Goal: Task Accomplishment & Management: Use online tool/utility

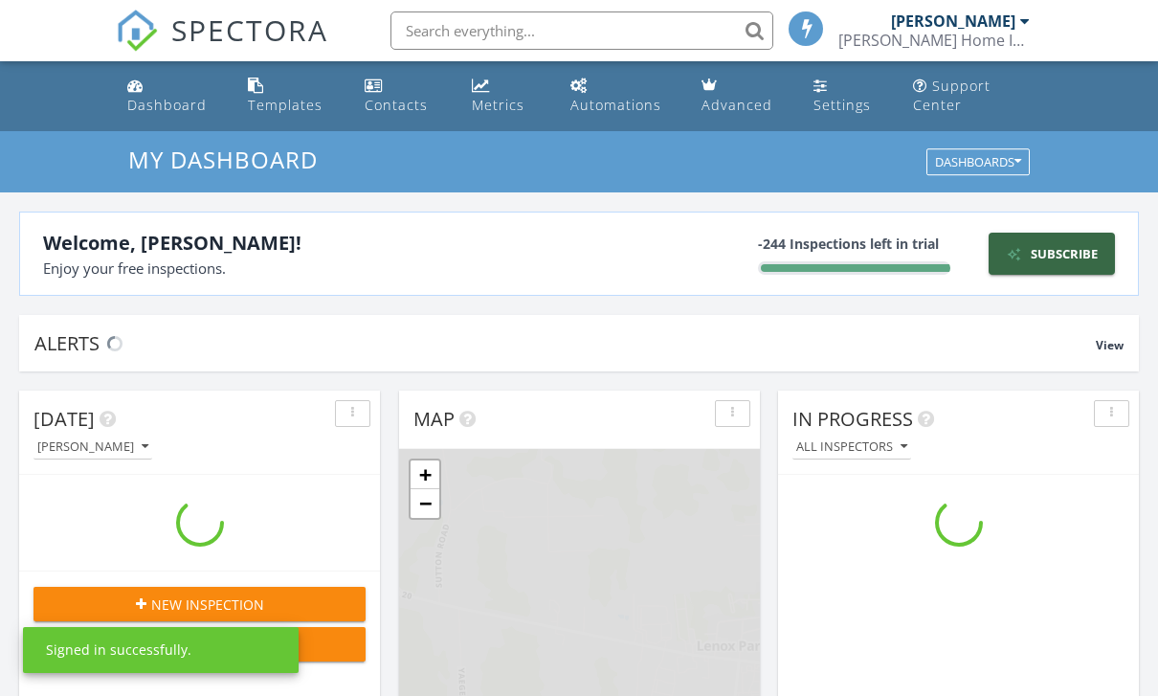
scroll to position [1743, 1159]
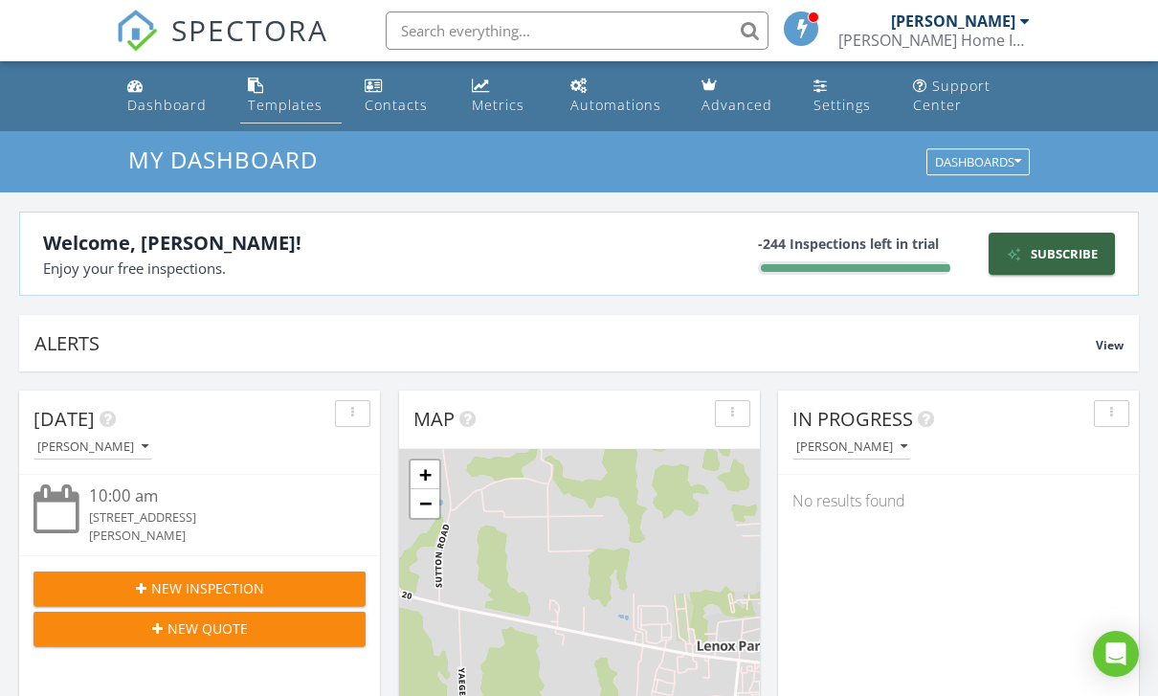
click at [275, 104] on div "Templates" at bounding box center [285, 105] width 75 height 18
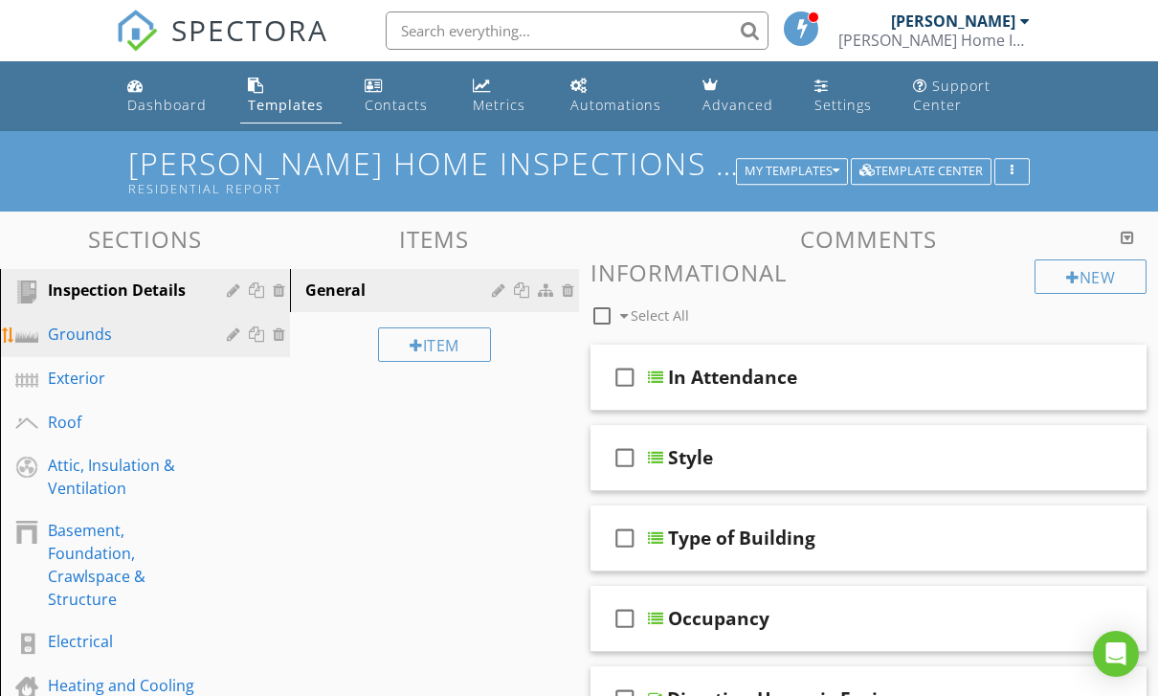
click at [75, 316] on link "Grounds" at bounding box center [148, 335] width 284 height 44
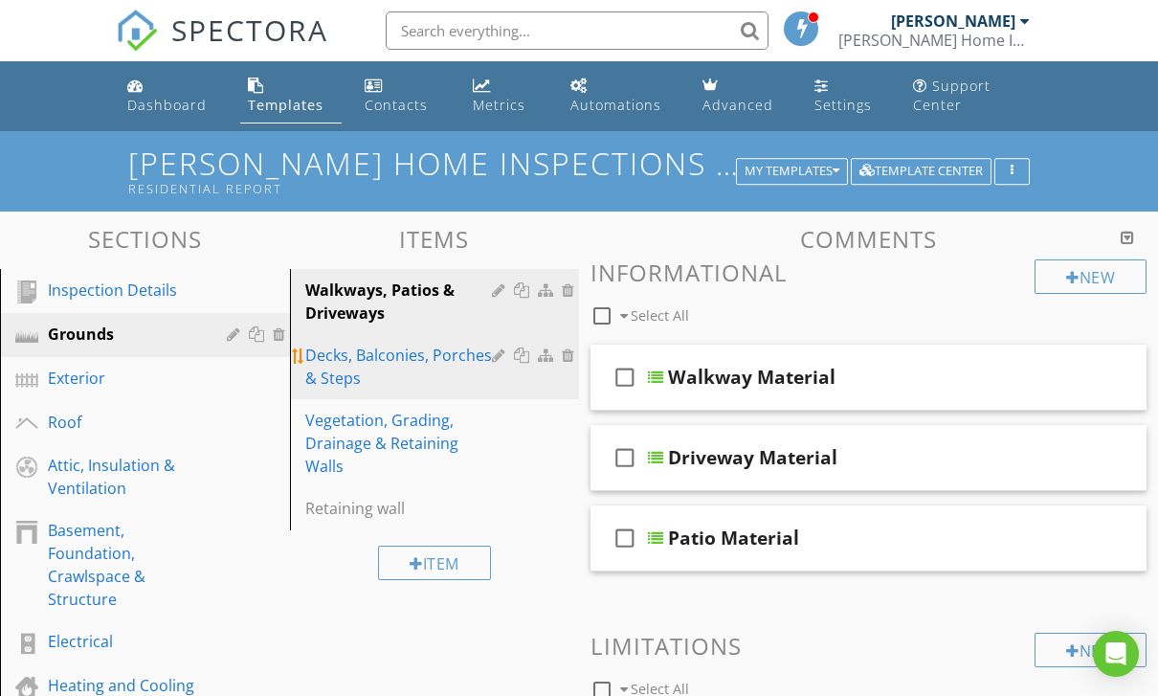
click at [412, 372] on div "Decks, Balconies, Porches & Steps" at bounding box center [401, 367] width 193 height 46
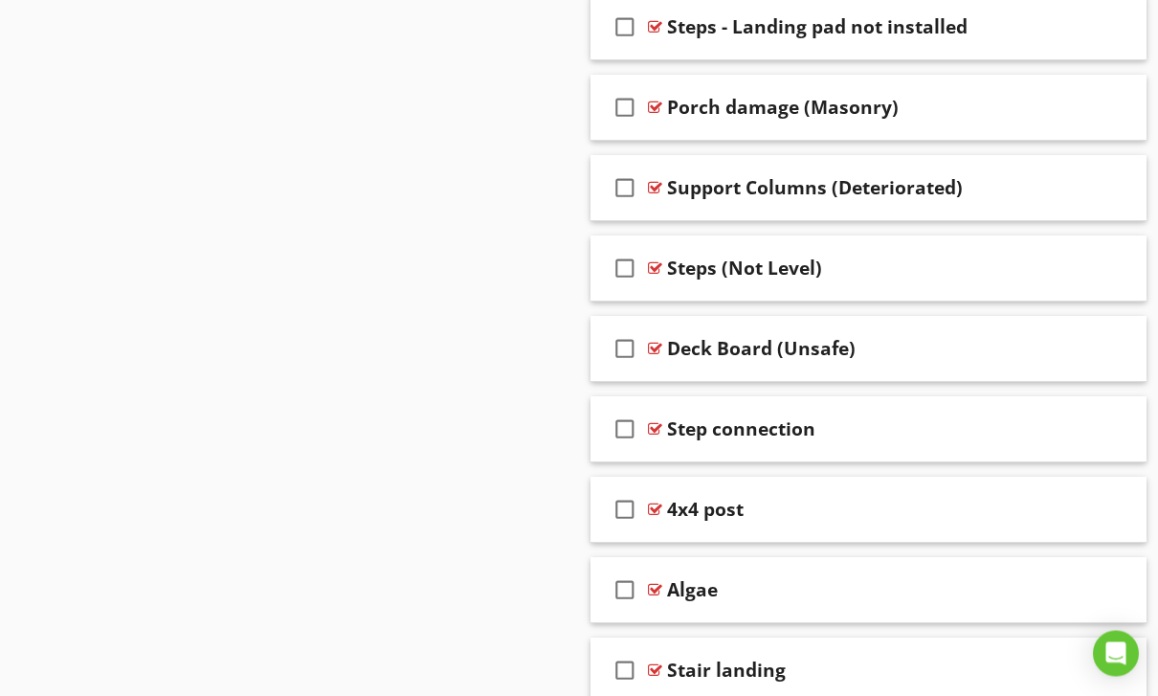
scroll to position [6245, 0]
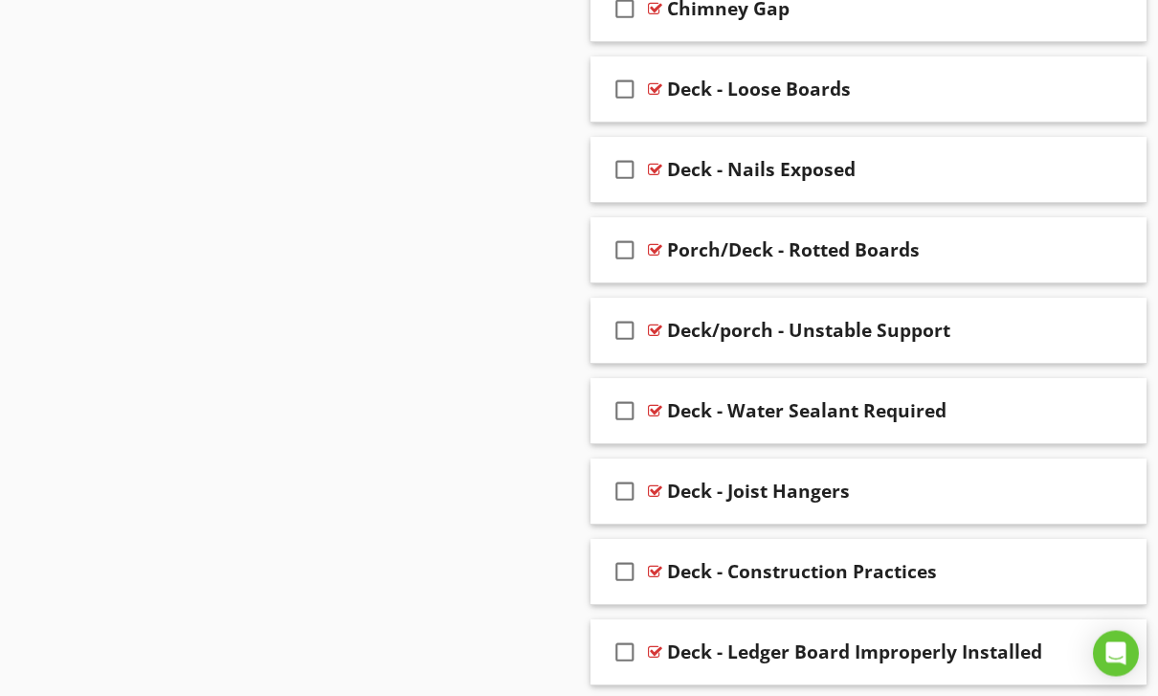
scroll to position [2404, 0]
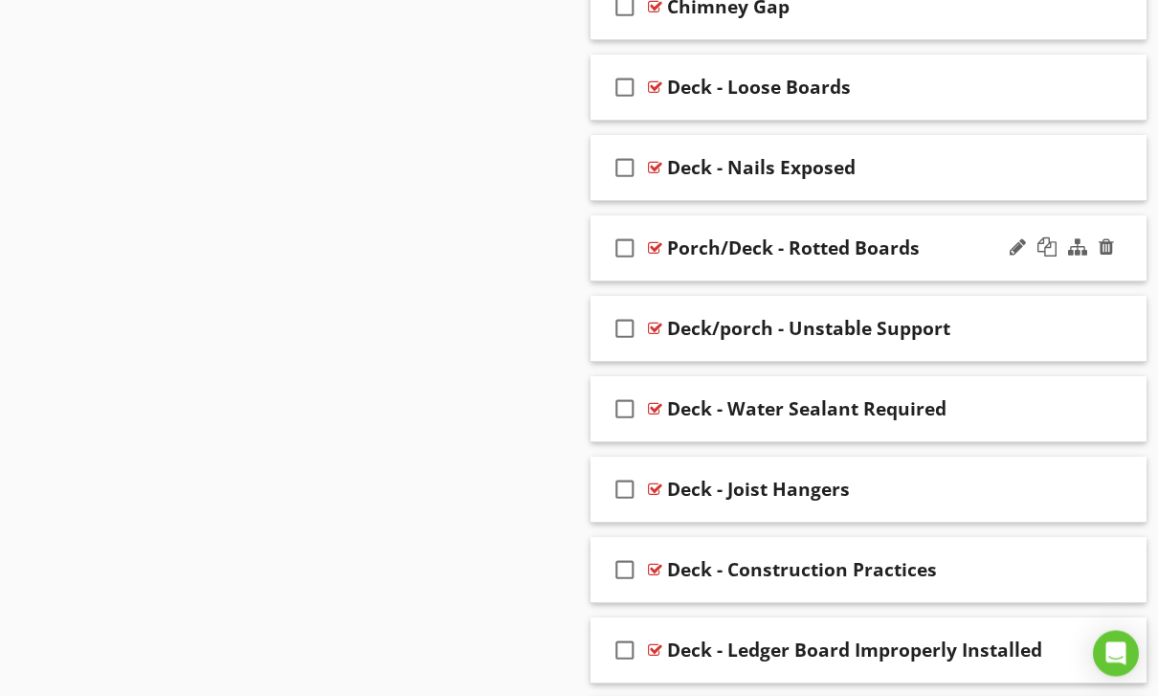
click at [701, 272] on div "check_box_outline_blank Porch/Deck - Rotted Boards" at bounding box center [869, 249] width 556 height 66
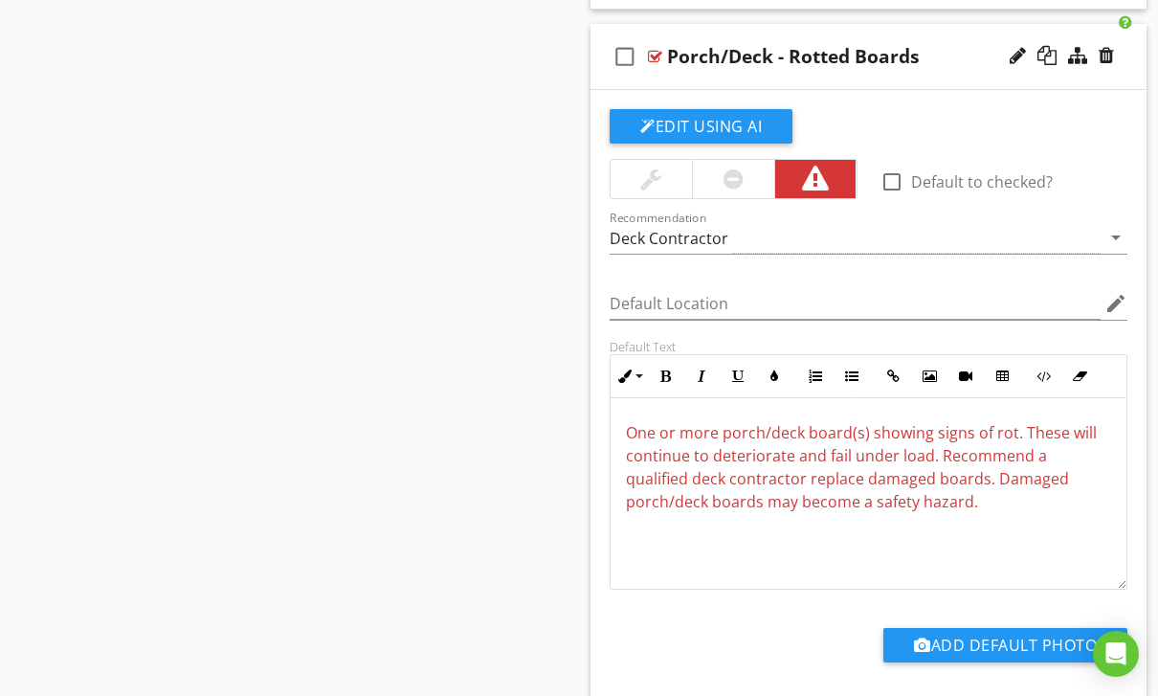
scroll to position [2598, 0]
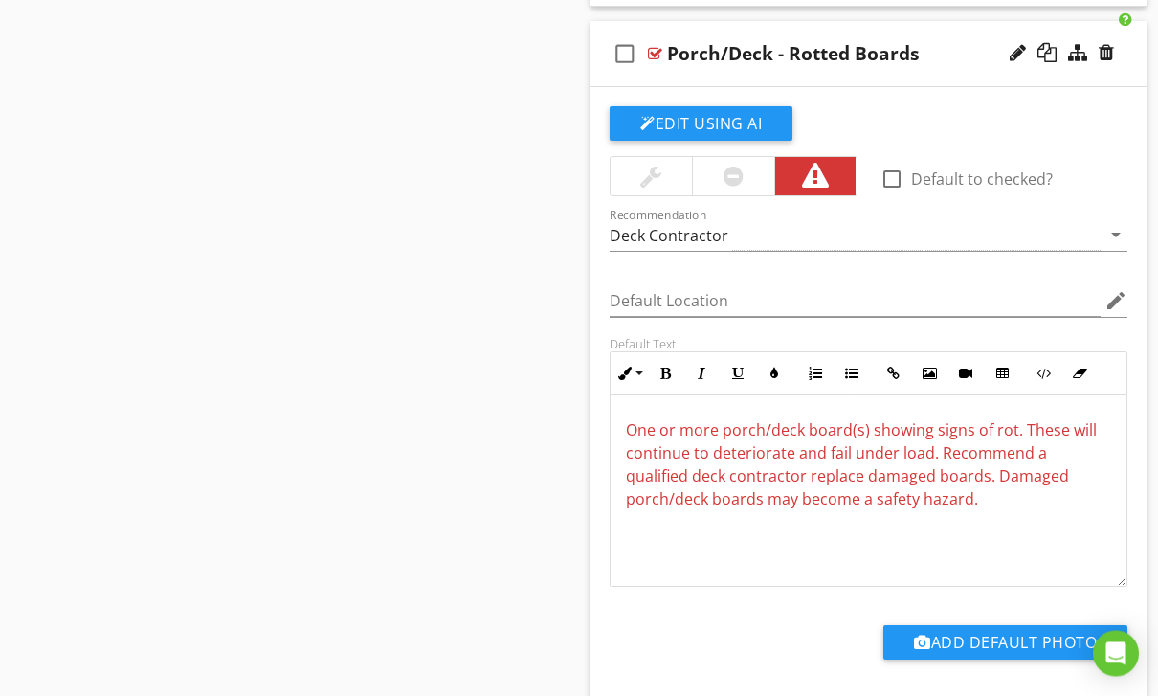
click at [630, 429] on span "One or more porch/deck board(s) showing signs of rot. These will continue to de…" at bounding box center [861, 465] width 471 height 90
click at [634, 427] on span "One or more porch/deck board(s) showing signs of rot. These will continue to de…" at bounding box center [861, 465] width 471 height 90
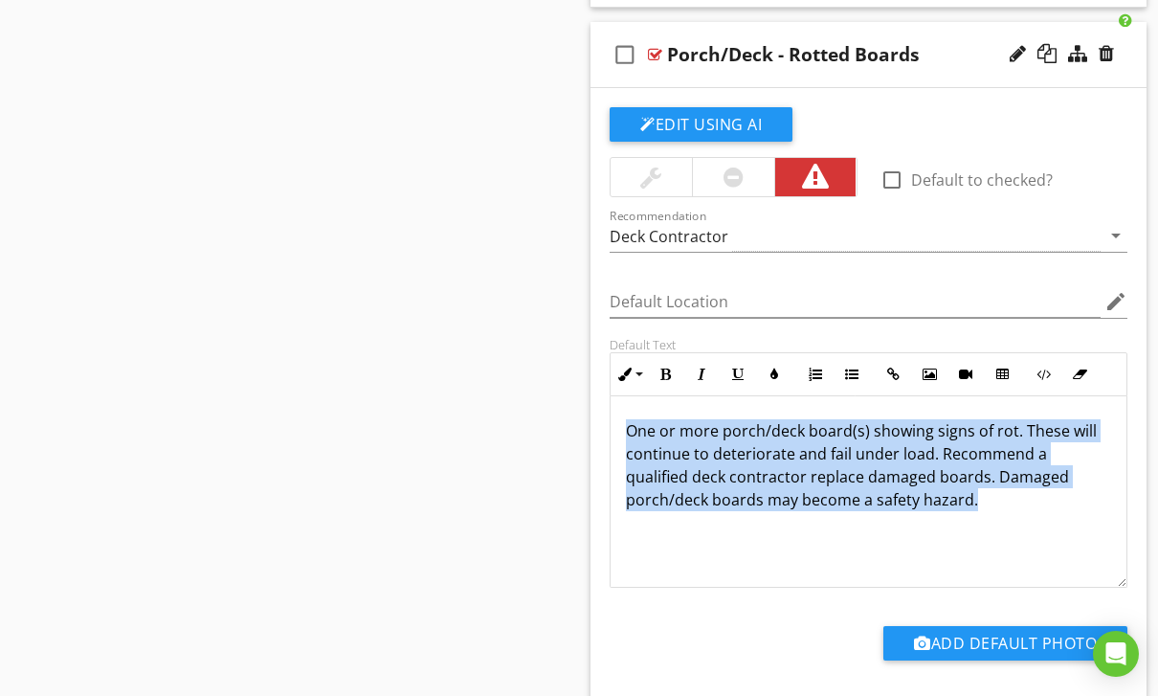
copy span "One or more porch/deck board(s) showing signs of rot. These will continue to de…"
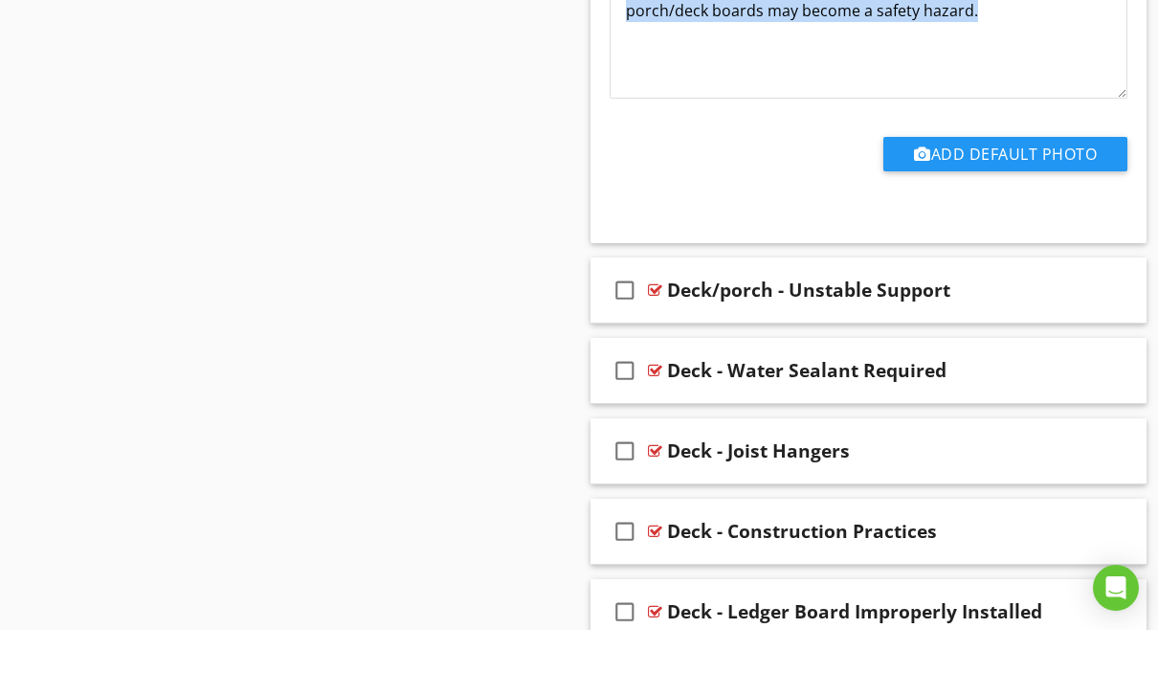
scroll to position [3022, 0]
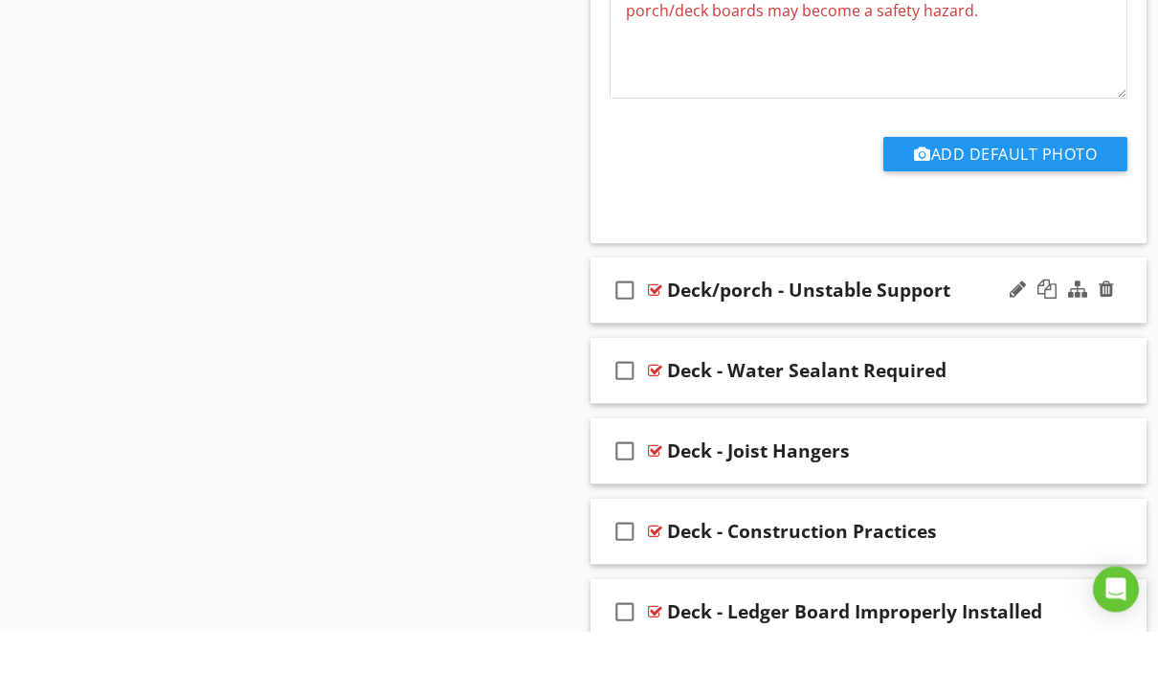
click at [671, 344] on div "Deck/porch - Unstable Support" at bounding box center [808, 355] width 283 height 23
click at [645, 332] on div "check_box_outline_blank" at bounding box center [629, 355] width 38 height 46
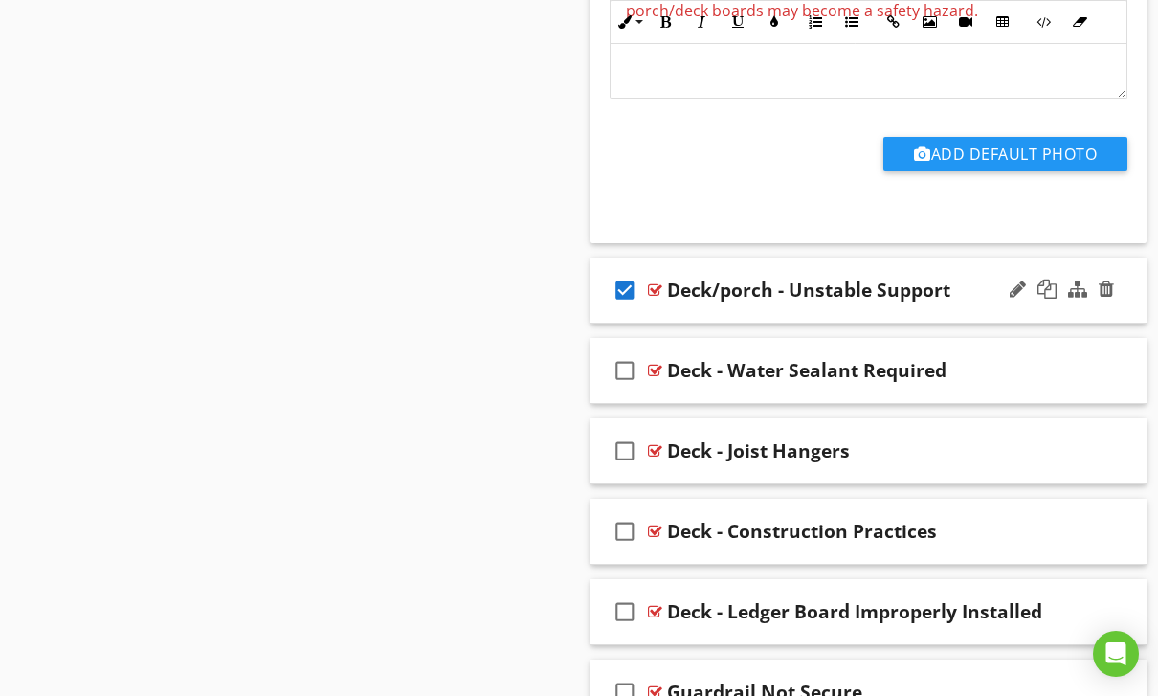
click at [663, 313] on div "check_box Deck/porch - Unstable Support" at bounding box center [869, 291] width 556 height 66
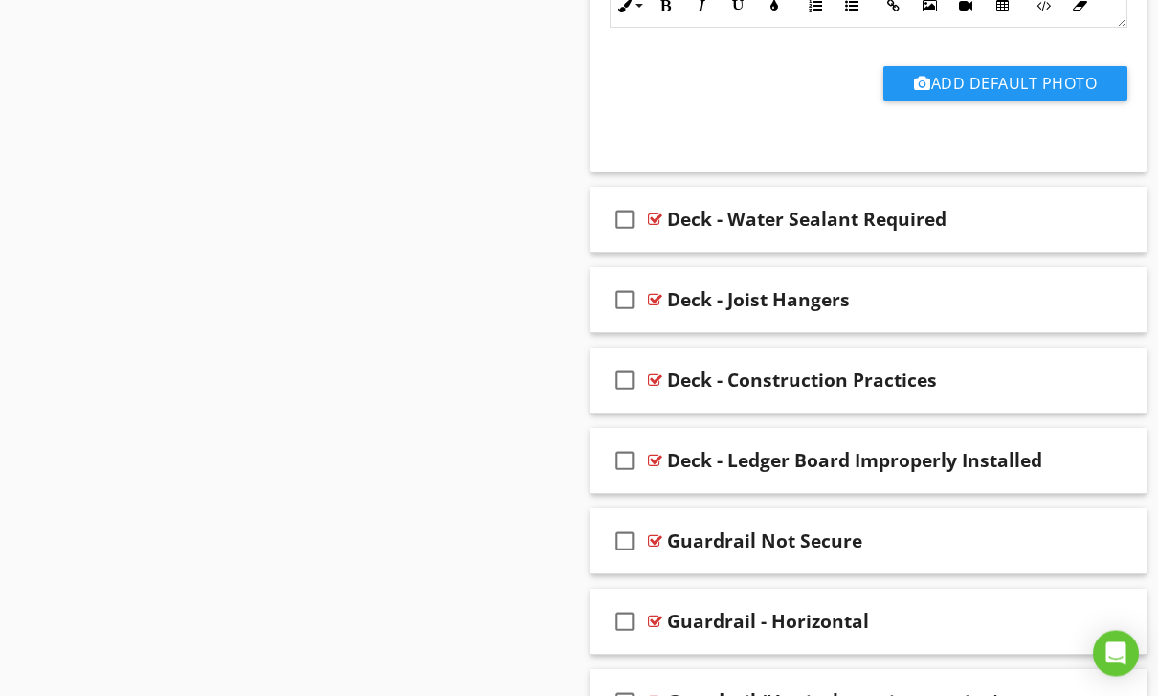
scroll to position [3883, 0]
click at [647, 400] on div "check_box_outline_blank" at bounding box center [629, 380] width 38 height 46
click at [641, 402] on div "check_box" at bounding box center [629, 380] width 38 height 46
click at [663, 407] on div "check_box_outline_blank Deck - Construction Practices" at bounding box center [869, 381] width 556 height 66
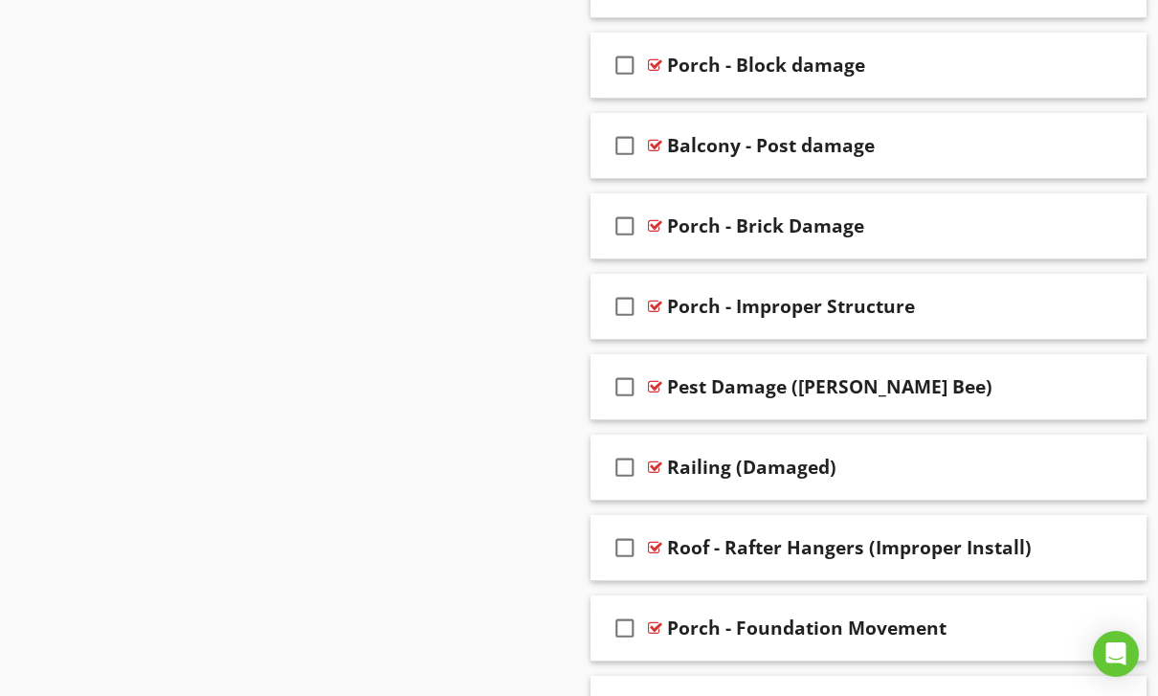
scroll to position [5740, 0]
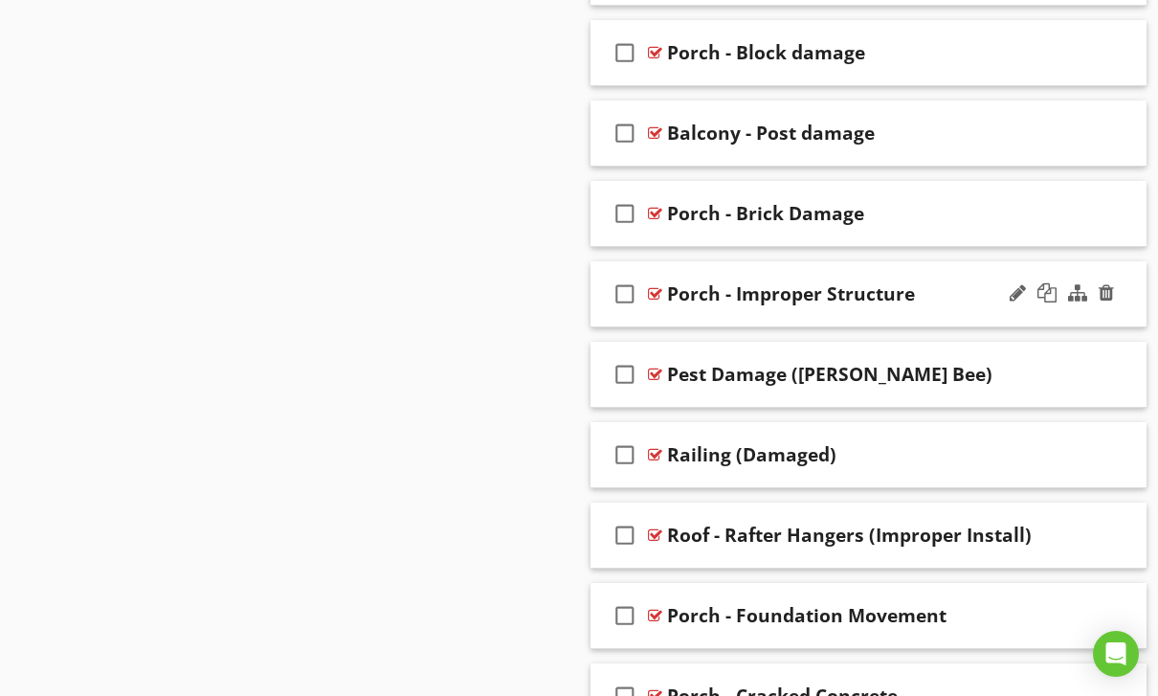
click at [667, 325] on div "check_box_outline_blank Porch - Improper Structure" at bounding box center [869, 294] width 556 height 66
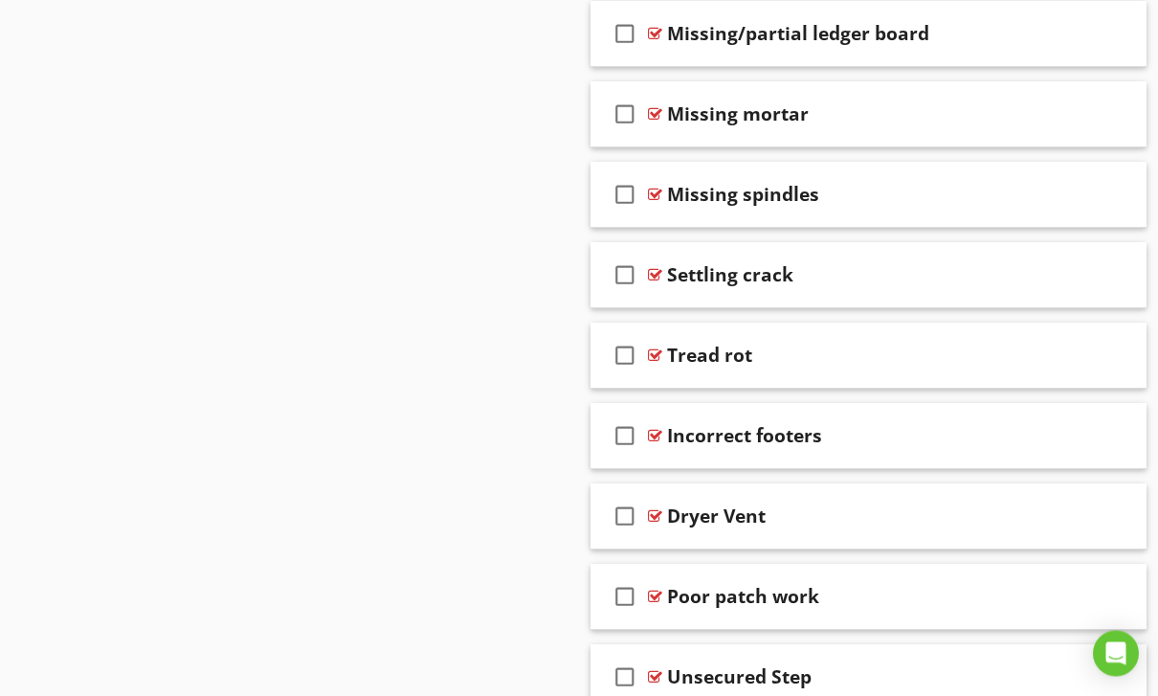
scroll to position [9862, 0]
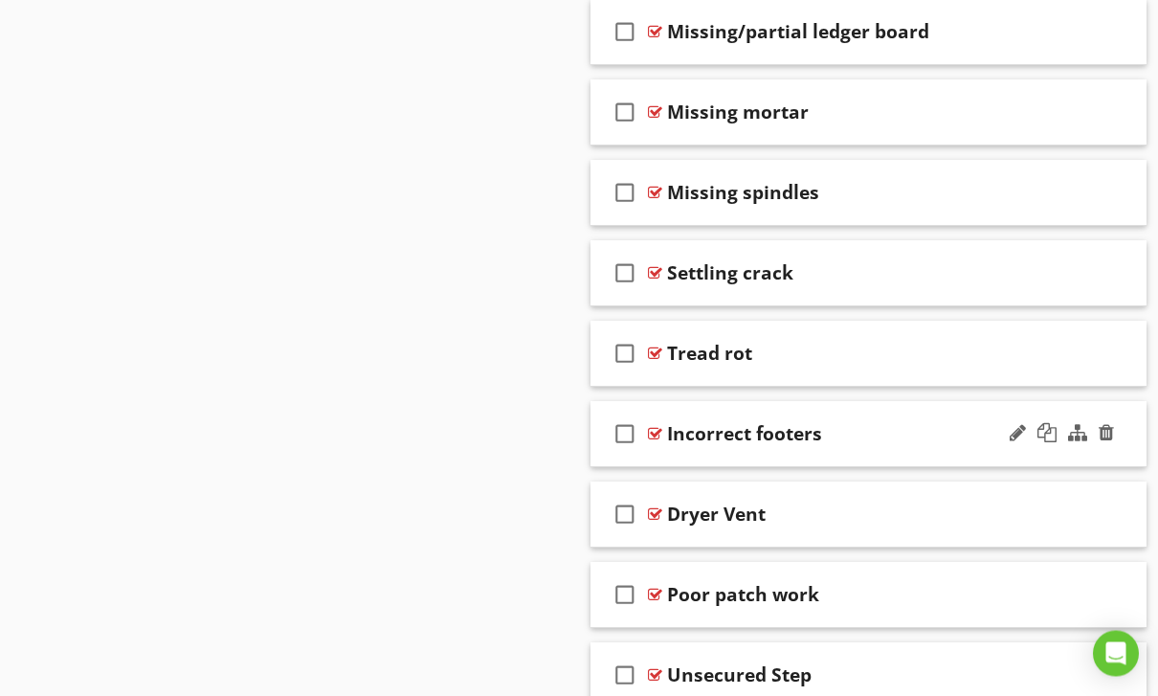
click at [656, 466] on div "check_box_outline_blank Incorrect footers" at bounding box center [869, 435] width 556 height 66
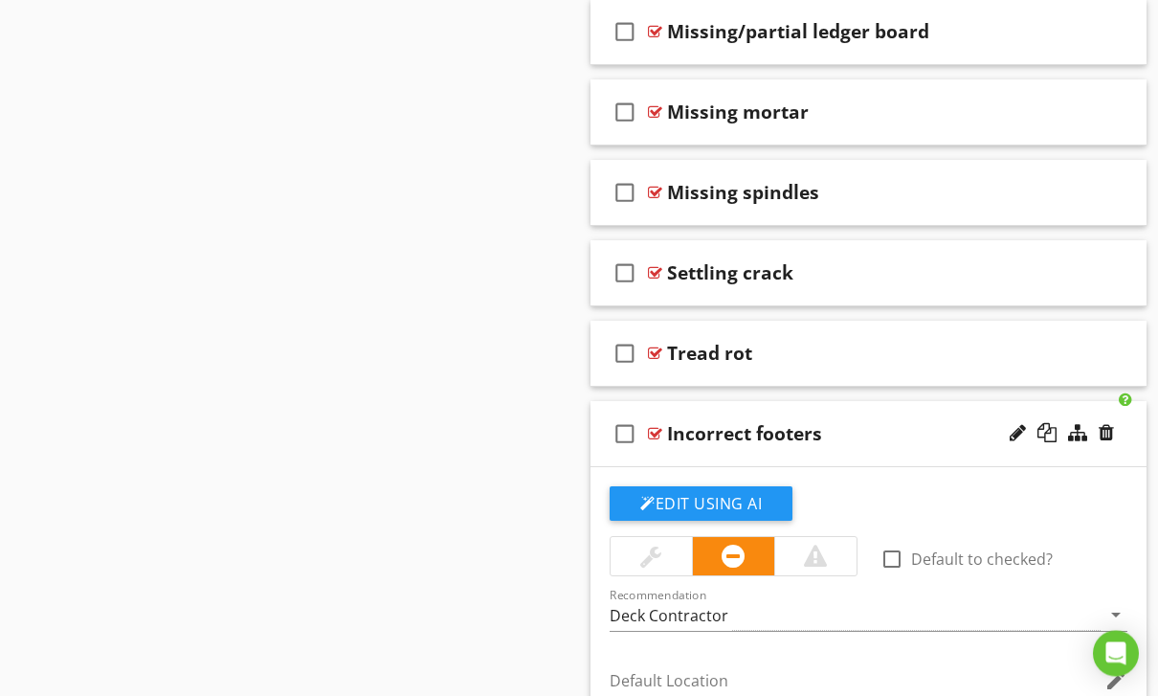
scroll to position [9863, 0]
click at [647, 453] on div "check_box_outline_blank" at bounding box center [629, 434] width 38 height 46
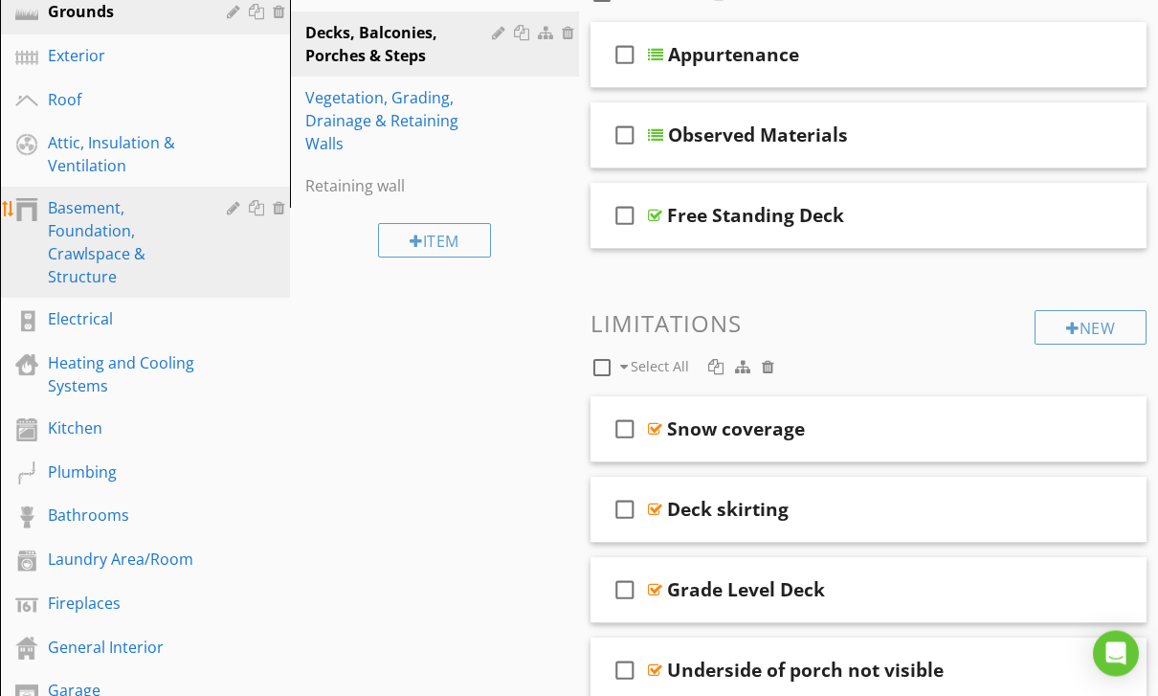
scroll to position [324, 0]
click at [99, 231] on div "Basement, Foundation, Crawlspace & Structure" at bounding box center [123, 241] width 151 height 92
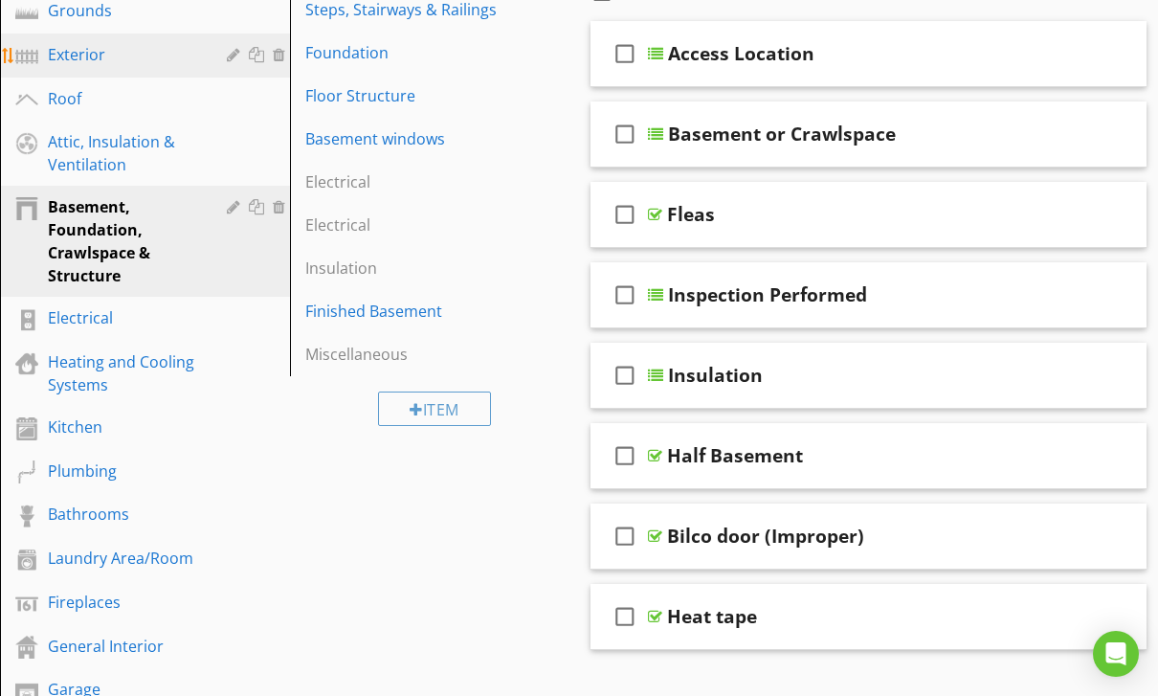
click at [93, 48] on div "Exterior" at bounding box center [123, 54] width 151 height 23
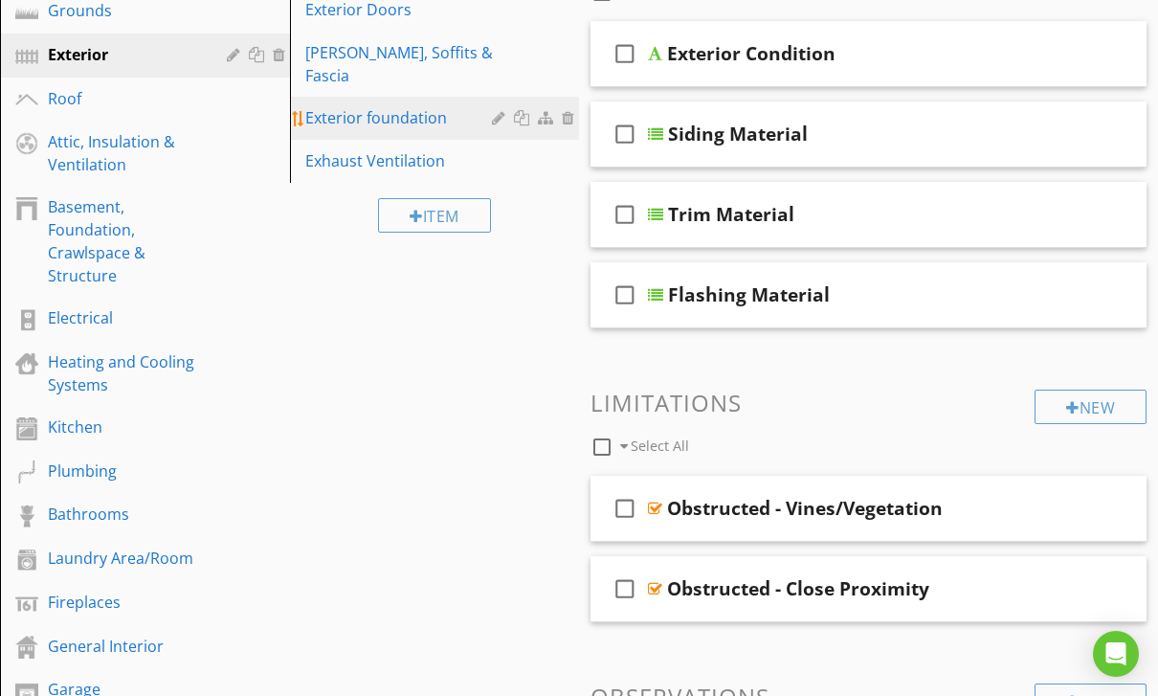
click at [416, 106] on div "Exterior foundation" at bounding box center [401, 117] width 193 height 23
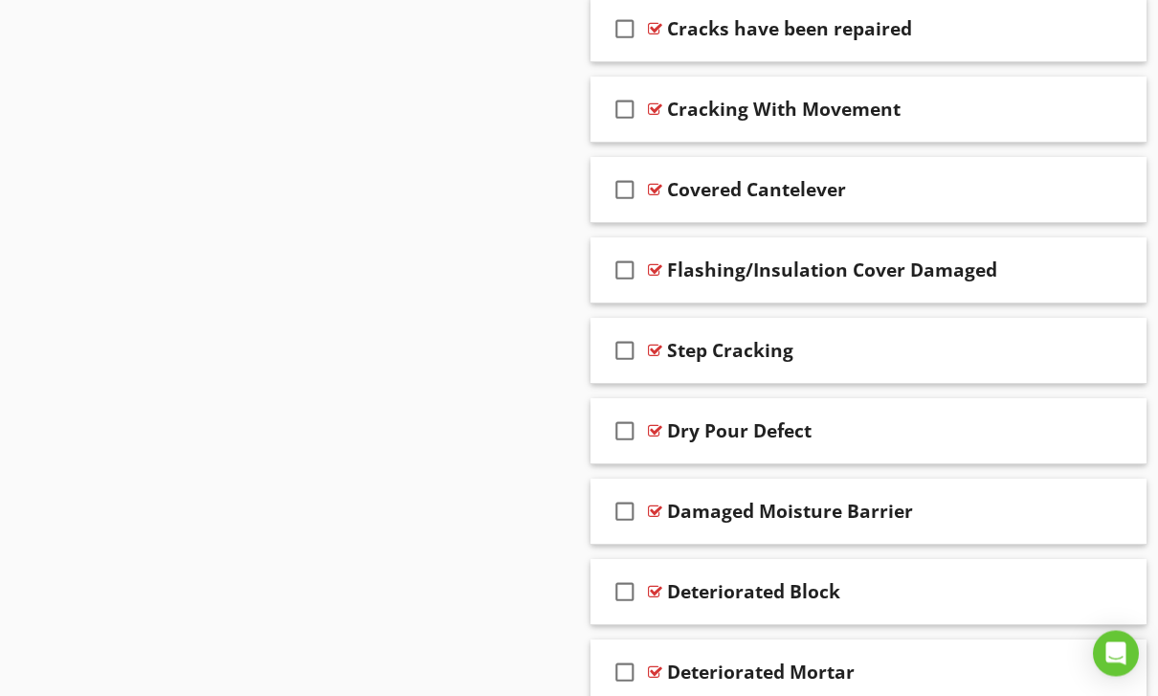
scroll to position [1689, 0]
click at [740, 372] on div "check_box_outline_blank Step Cracking" at bounding box center [869, 351] width 556 height 66
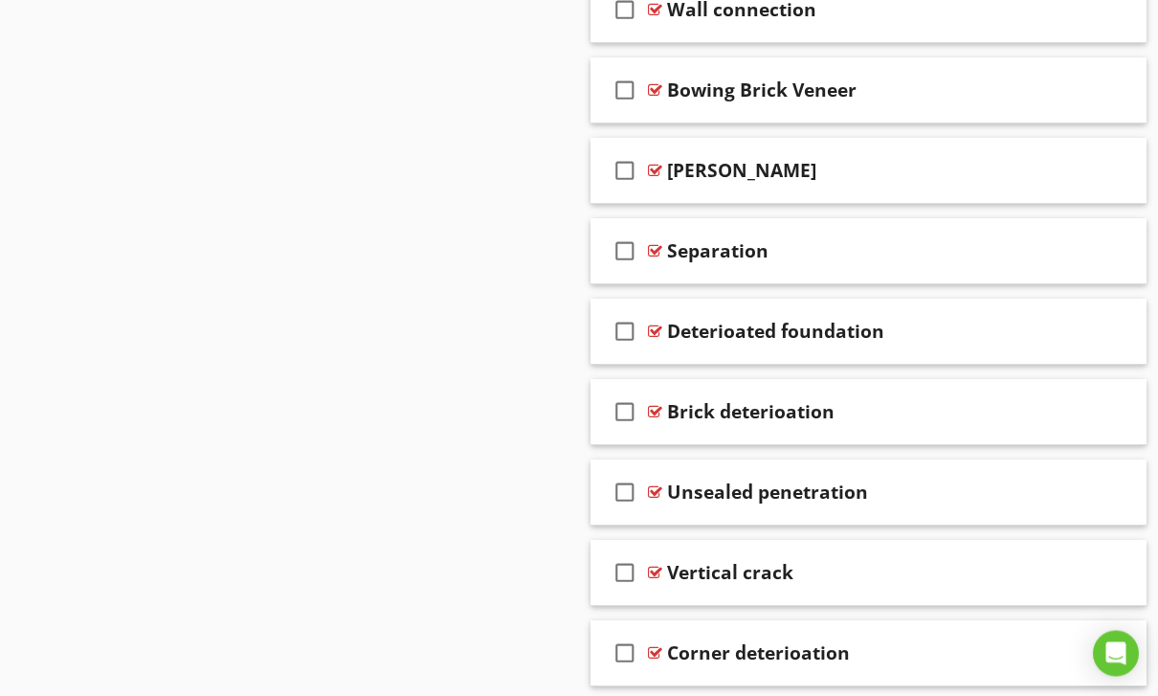
scroll to position [3564, 0]
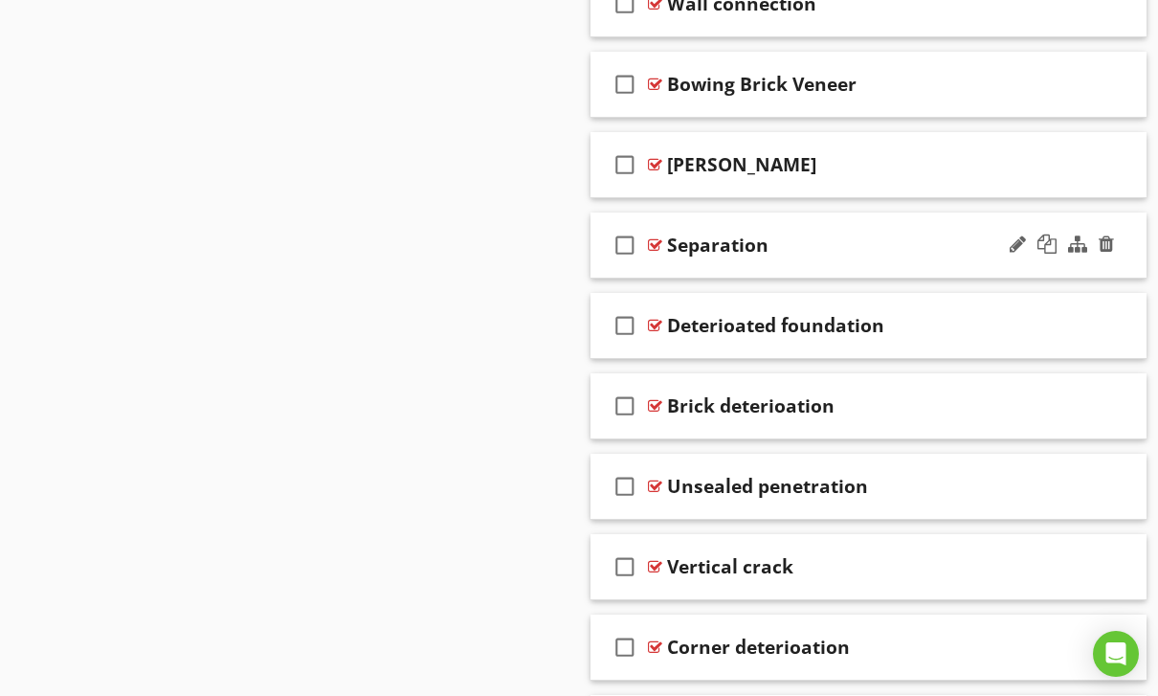
click at [662, 274] on div "check_box_outline_blank Separation" at bounding box center [869, 246] width 556 height 66
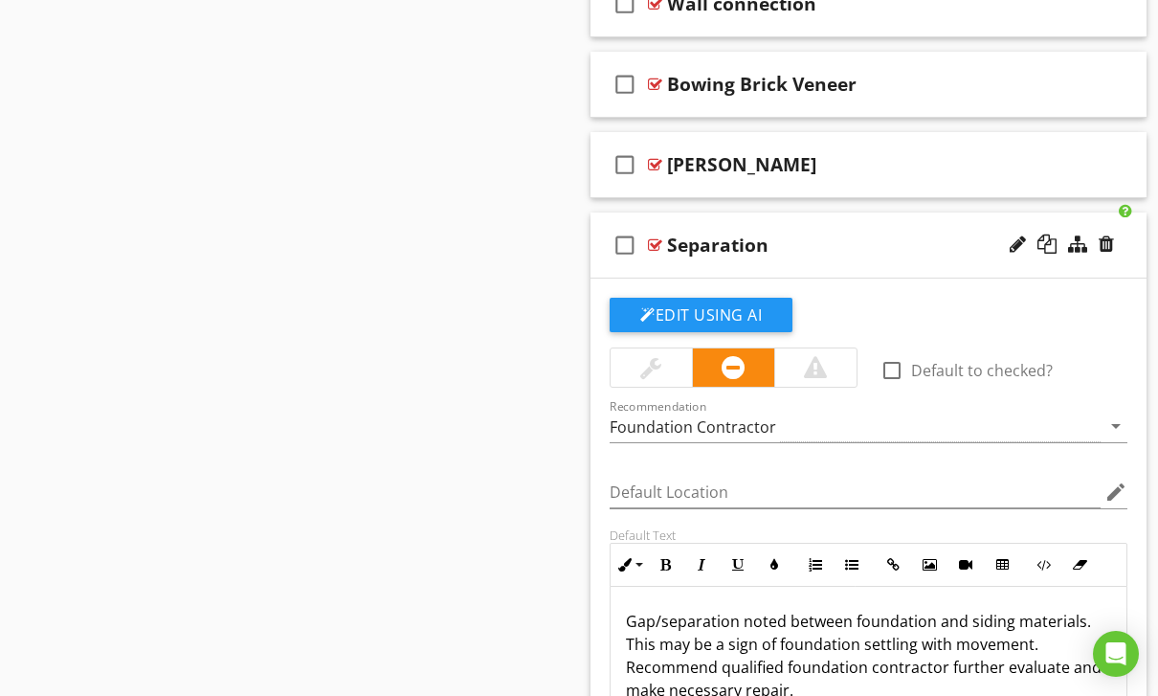
click at [667, 262] on div "check_box_outline_blank Separation" at bounding box center [869, 246] width 556 height 66
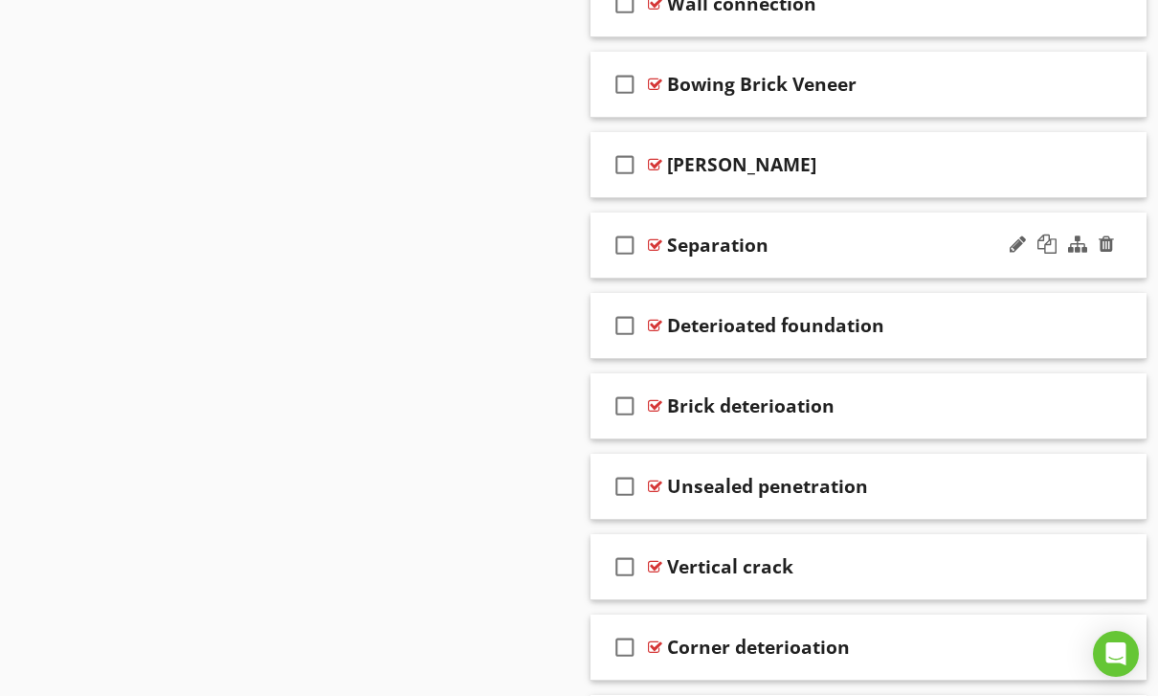
click at [669, 264] on div "check_box_outline_blank Separation" at bounding box center [869, 246] width 556 height 66
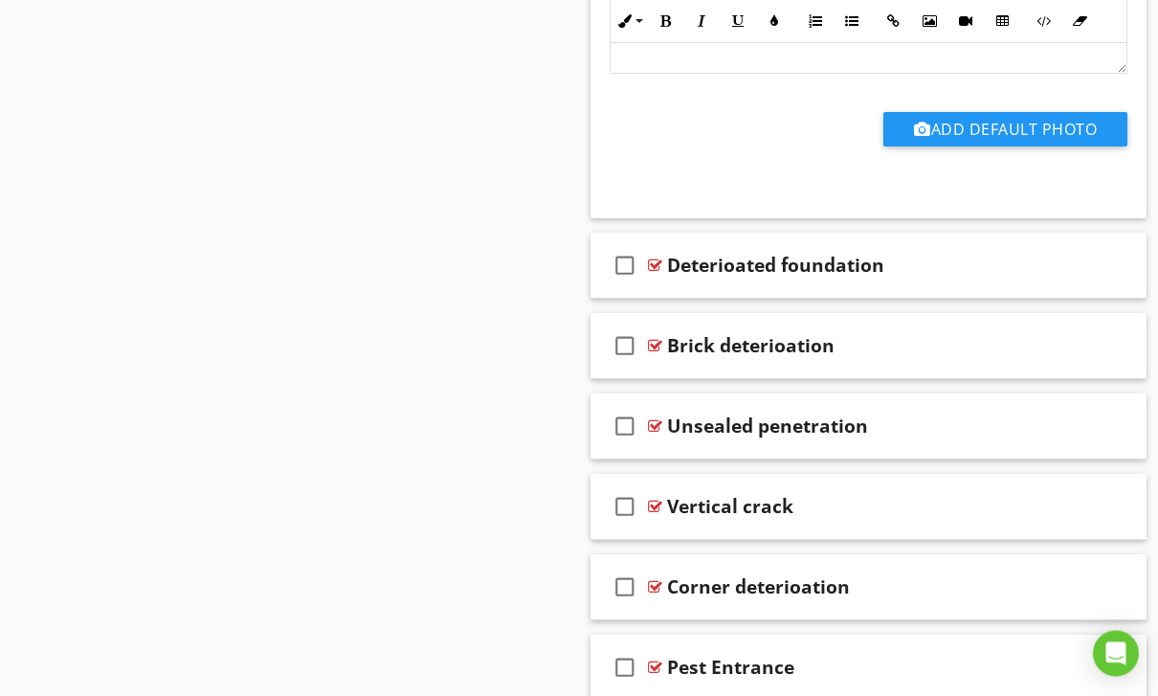
scroll to position [4291, 0]
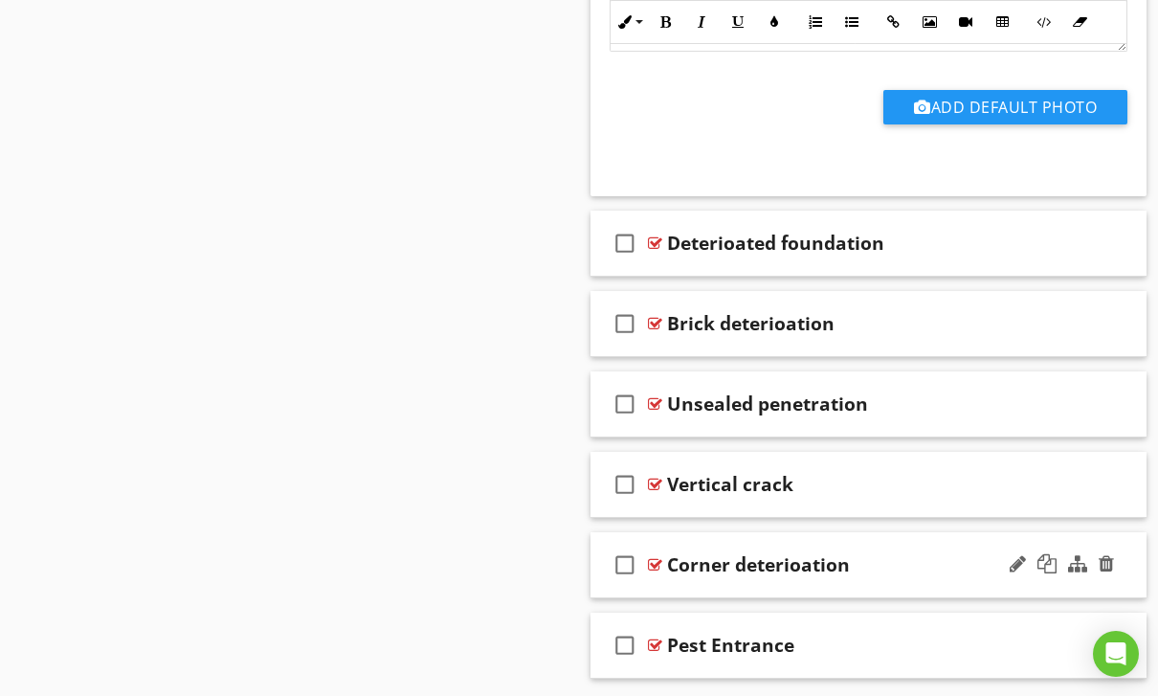
click at [661, 585] on div "check_box_outline_blank Corner deterioation" at bounding box center [869, 565] width 556 height 66
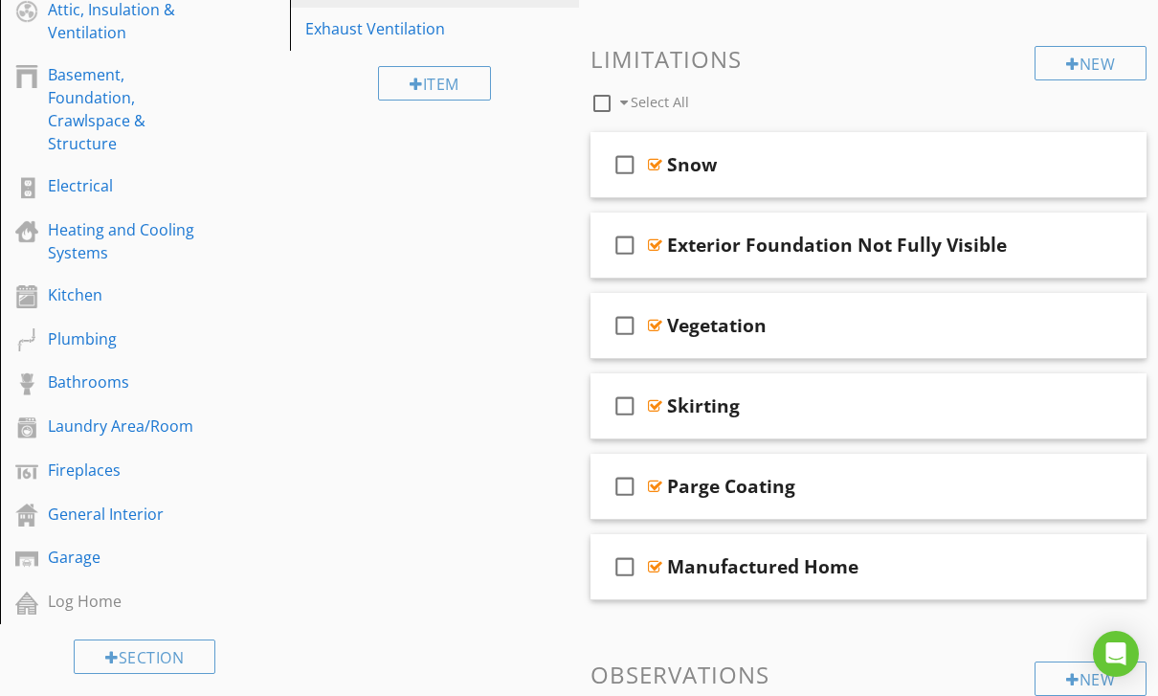
scroll to position [455, 0]
click at [74, 562] on div "Garage" at bounding box center [123, 558] width 151 height 23
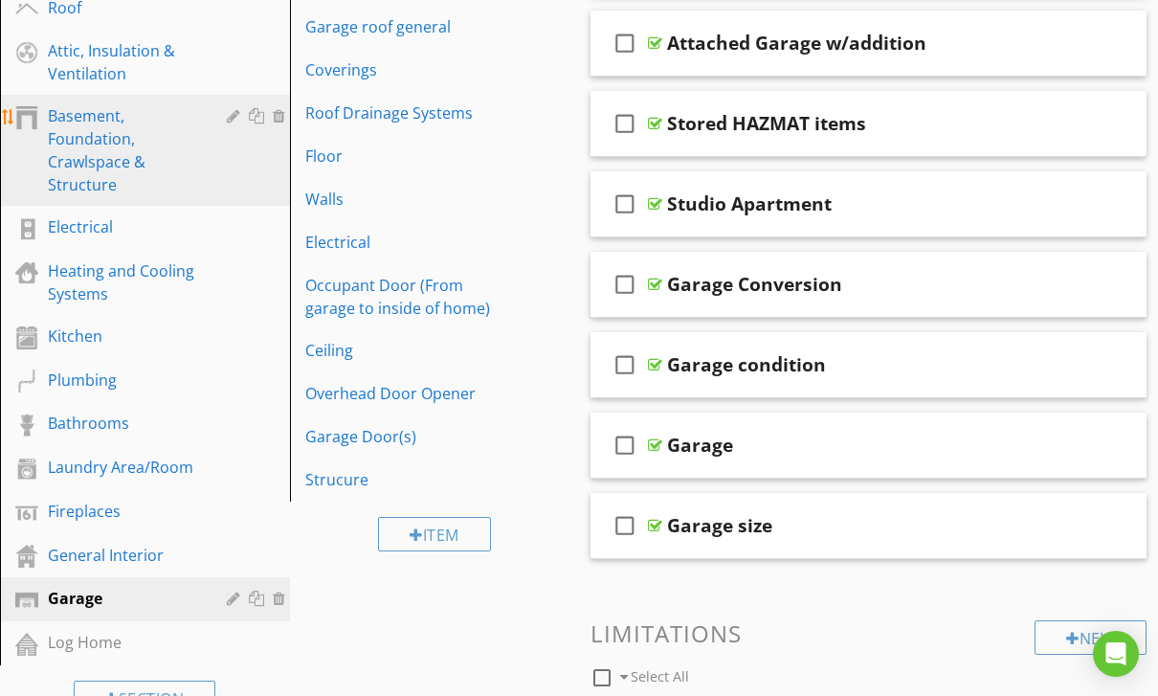
scroll to position [412, 0]
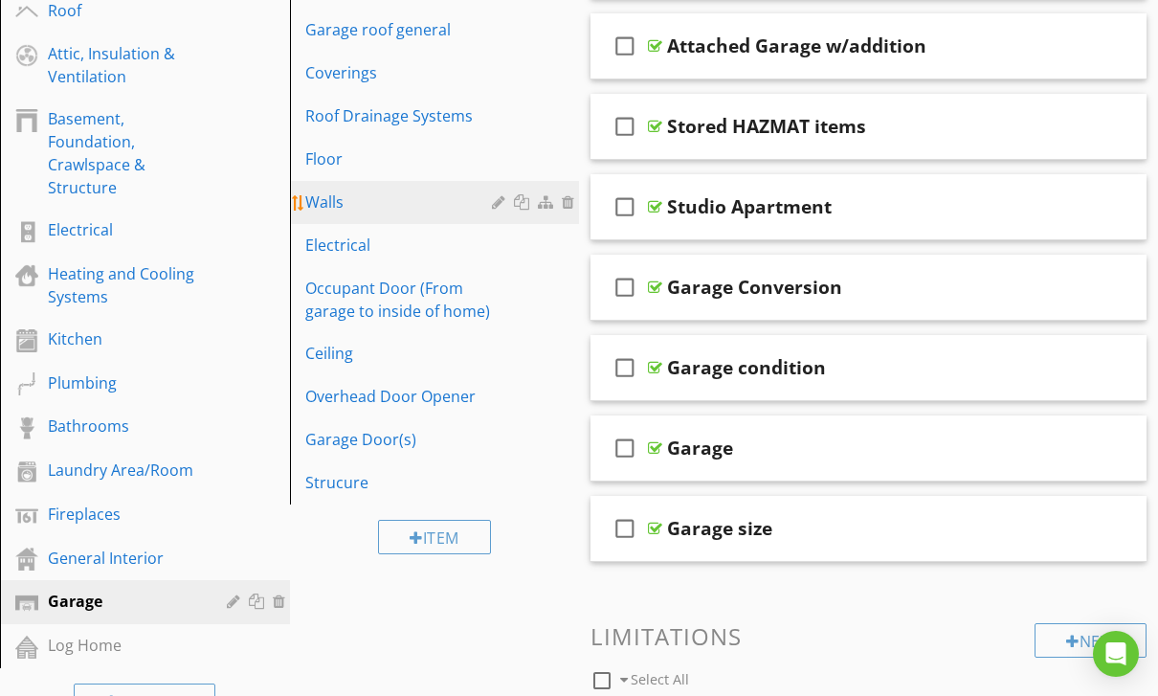
click at [322, 191] on div "Walls" at bounding box center [401, 202] width 193 height 23
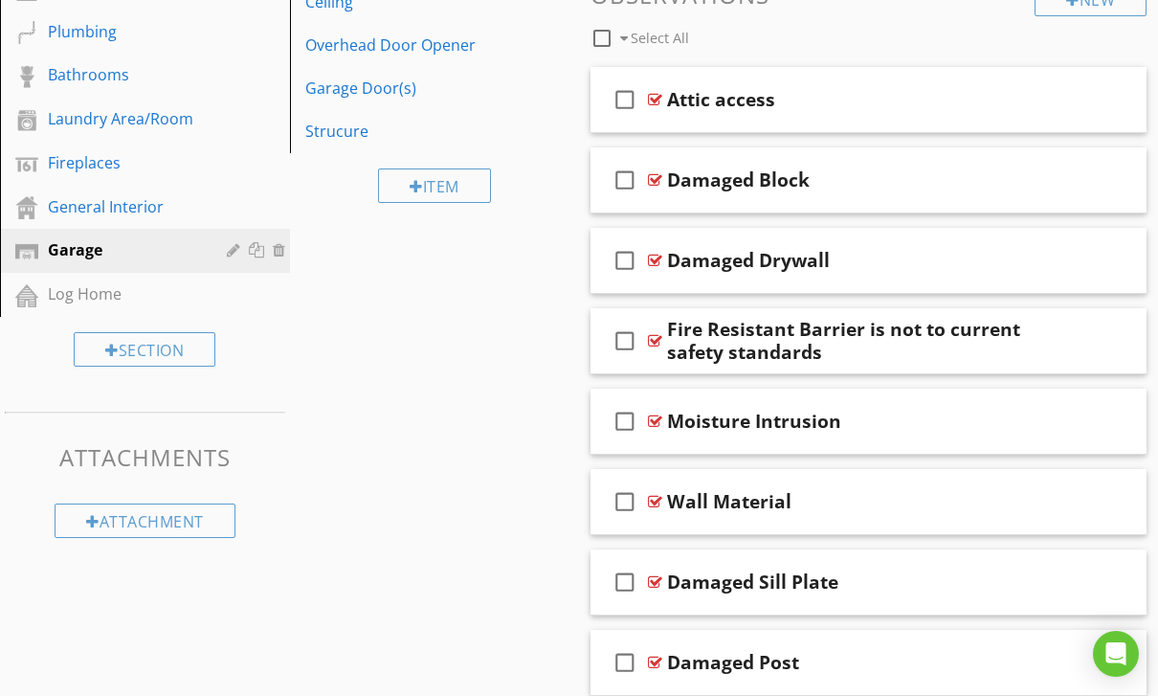
scroll to position [773, 0]
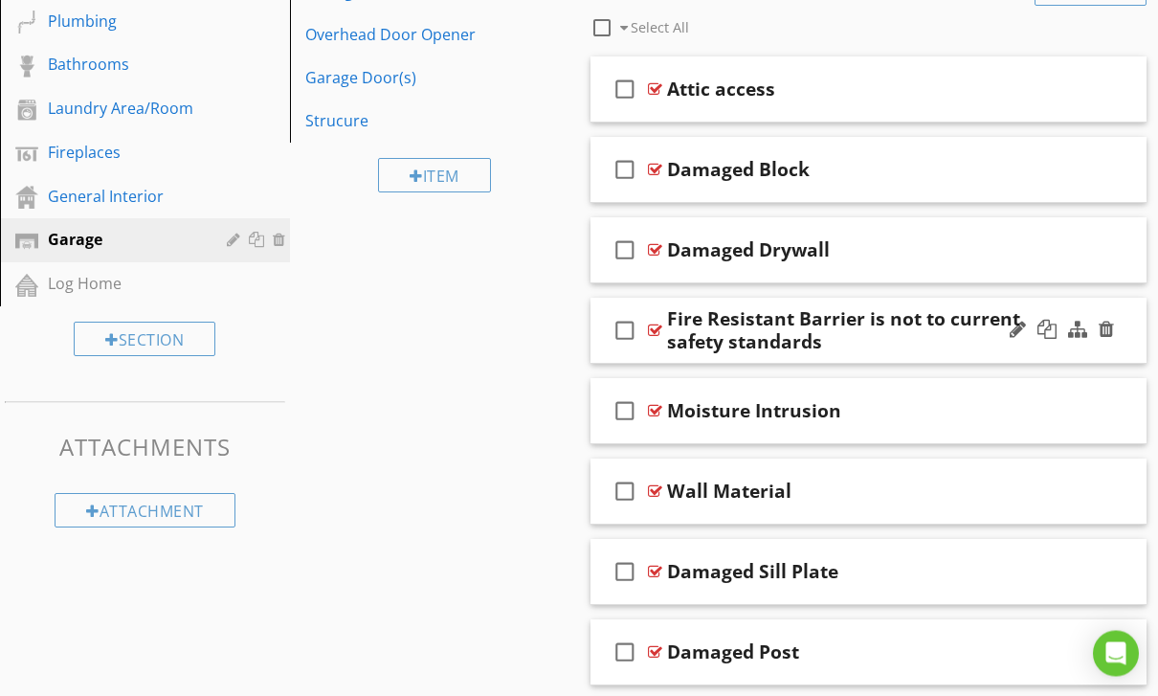
click at [907, 340] on div "Fire Resistant Barrier is not to current safety standards" at bounding box center [861, 331] width 389 height 46
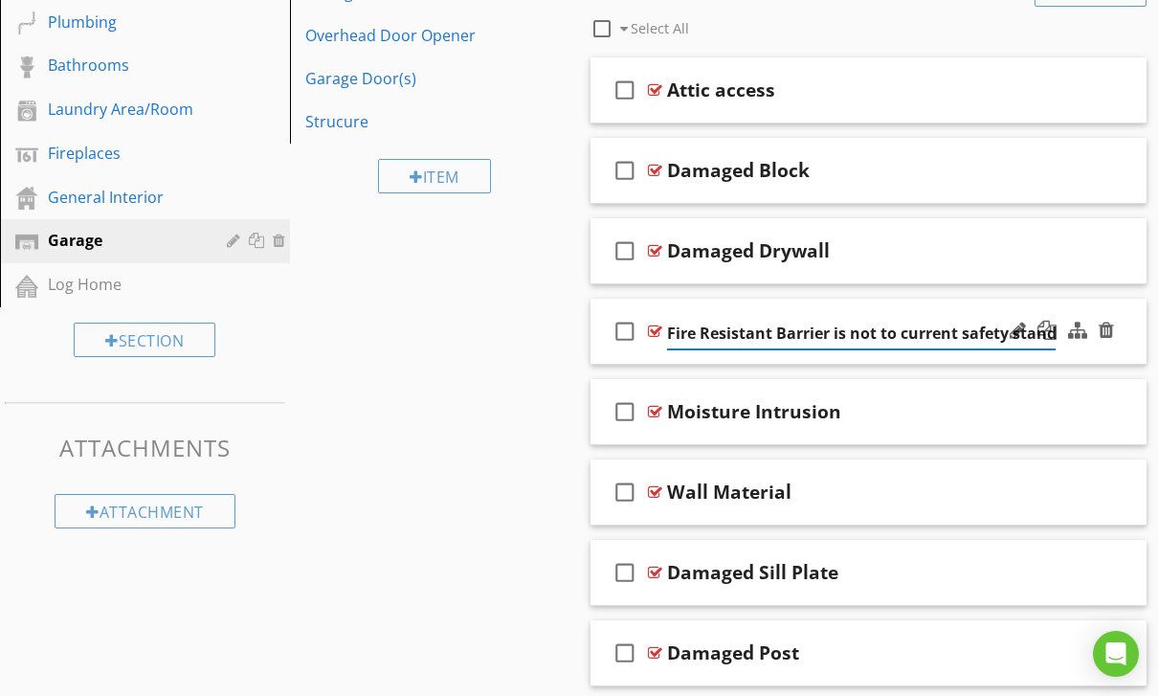
click at [862, 344] on input "Fire Resistant Barrier is not to current safety standards" at bounding box center [861, 334] width 389 height 32
click at [642, 348] on div "check_box_outline_blank" at bounding box center [629, 331] width 38 height 46
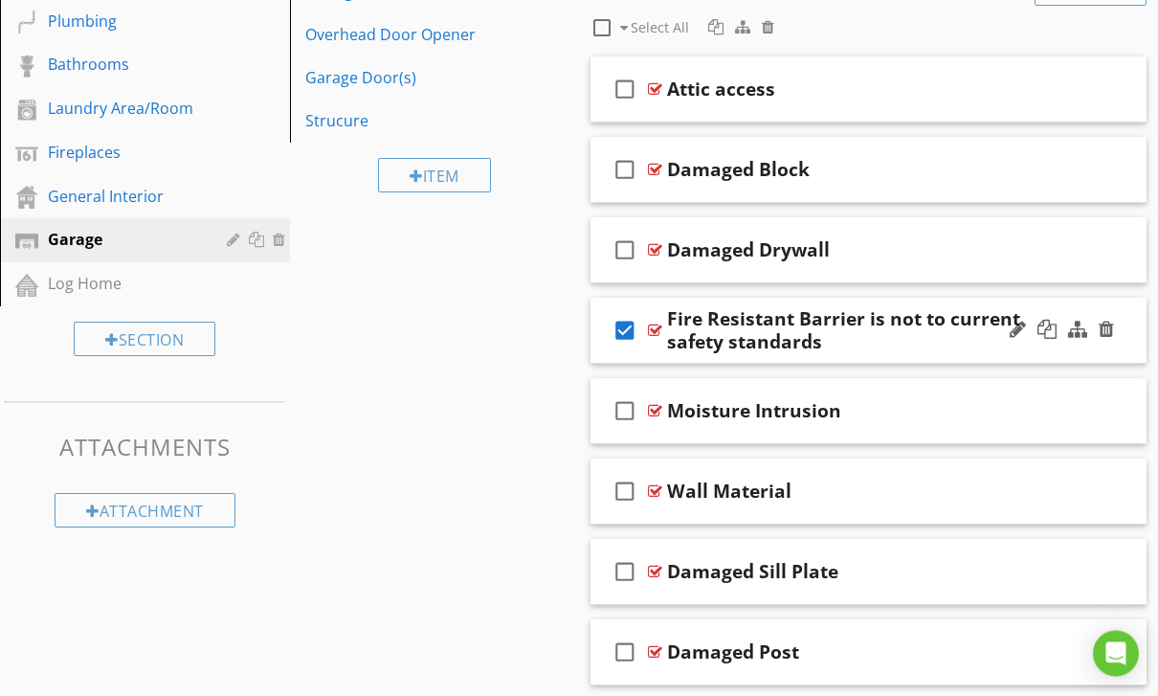
click at [660, 349] on div "check_box Fire Resistant Barrier is not to current safety standards" at bounding box center [869, 332] width 556 height 66
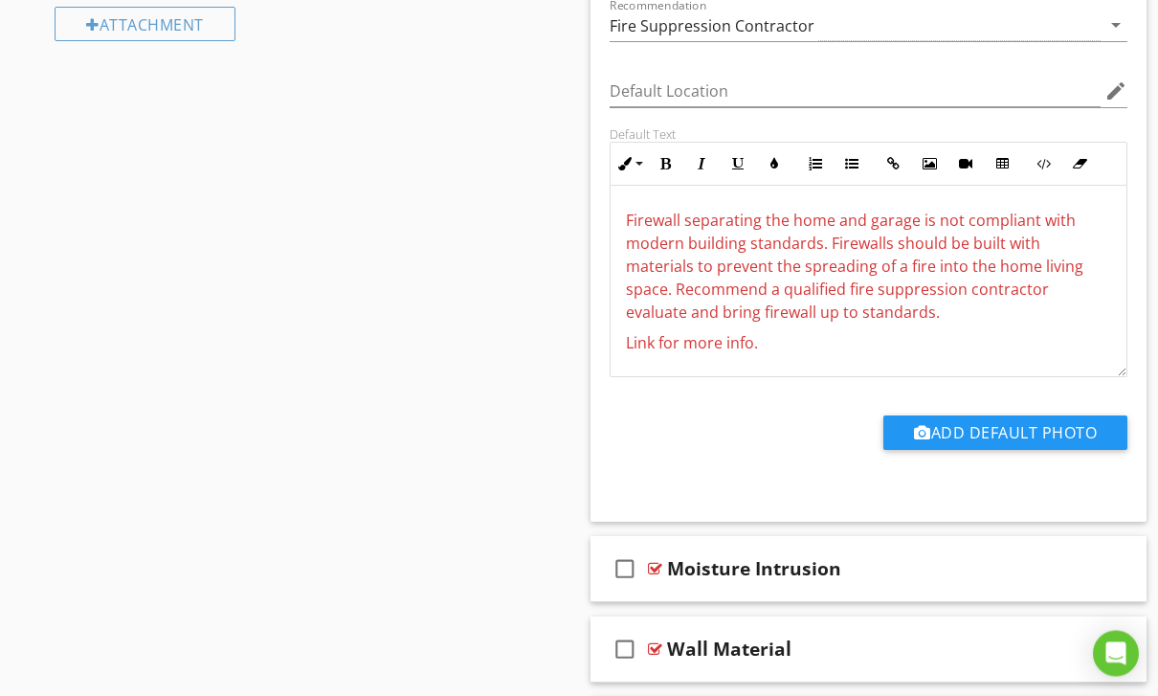
scroll to position [1260, 0]
click at [641, 221] on span "Firewall separating the home and garage is not compliant with modern building s…" at bounding box center [855, 266] width 458 height 113
click at [633, 228] on span "Firewall separating the home and garage is not compliant with modern building s…" at bounding box center [855, 266] width 458 height 113
click at [640, 210] on span "Firewall separating the home and garage is not compliant with modern building s…" at bounding box center [855, 266] width 458 height 113
copy span "Firewall separating the home and garage is not compliant with modern building s…"
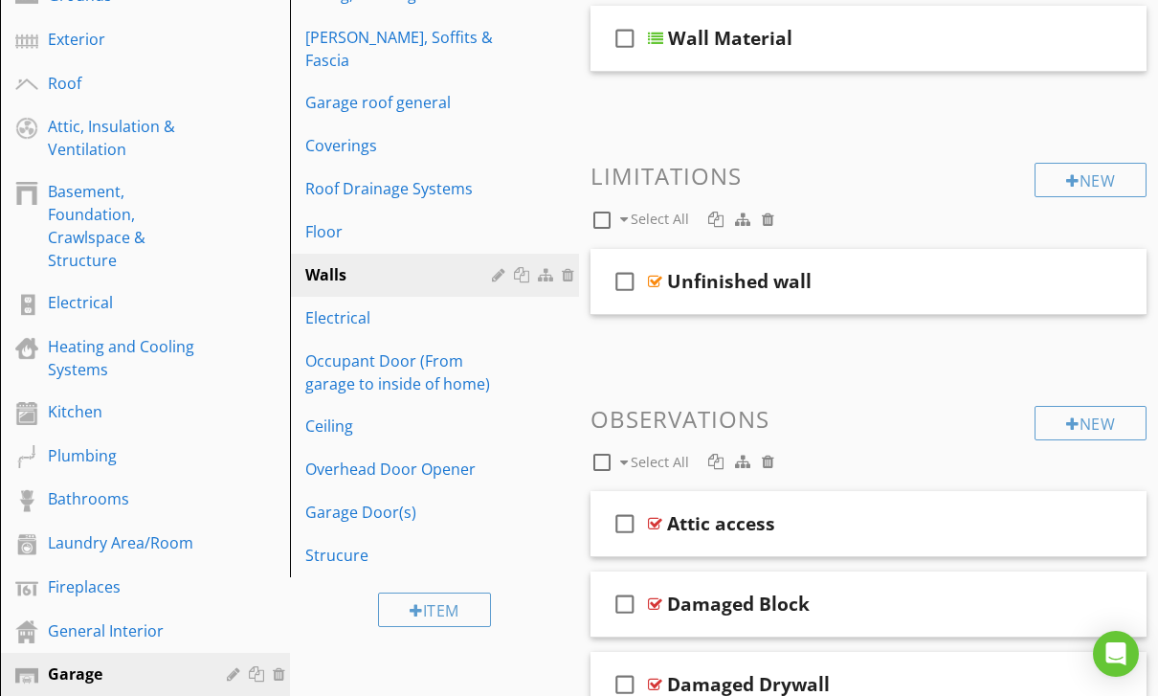
scroll to position [337, 0]
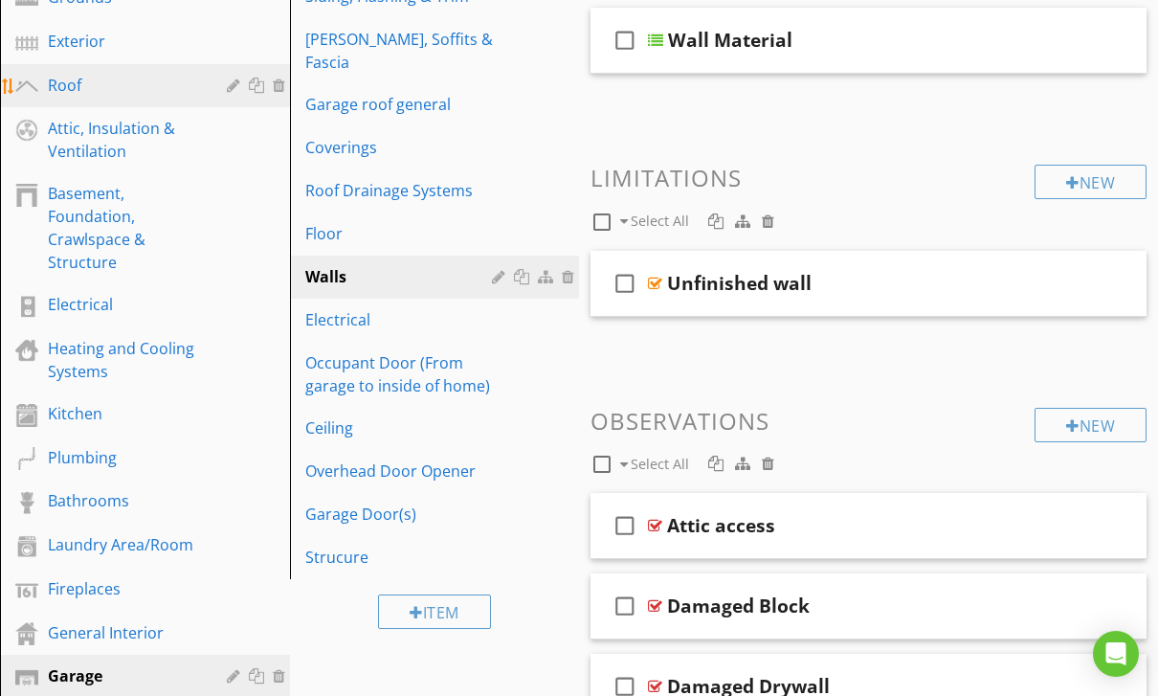
click at [73, 84] on div "Roof" at bounding box center [123, 85] width 151 height 23
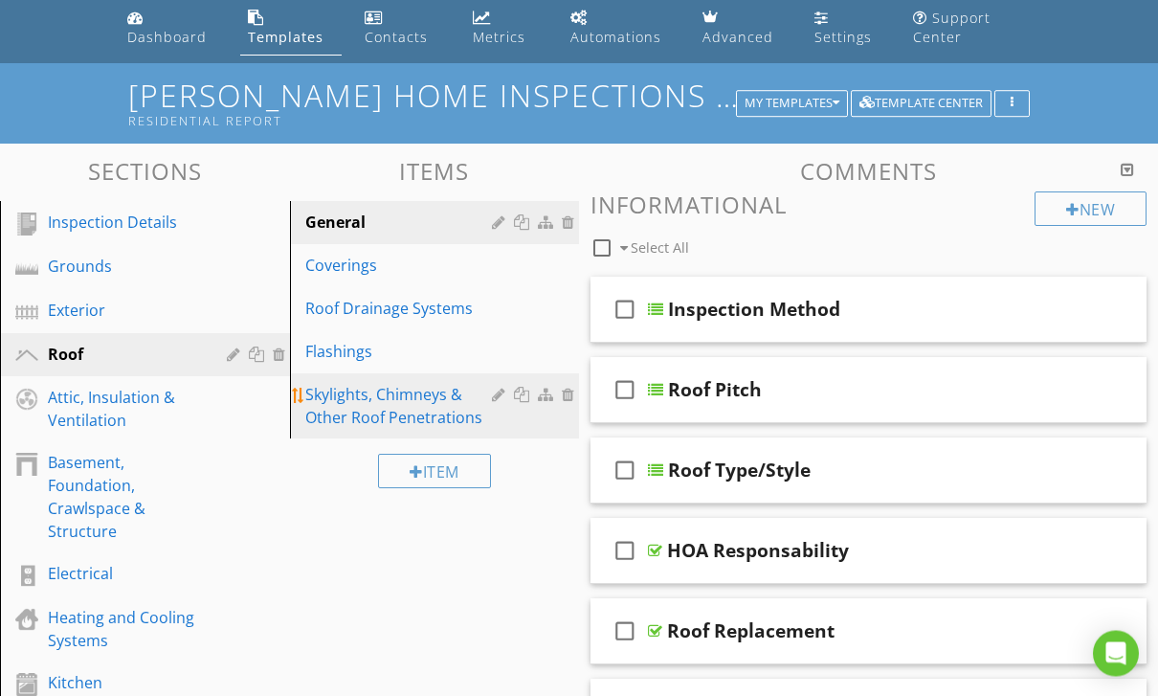
scroll to position [68, 0]
click at [432, 409] on div "Skylights, Chimneys & Other Roof Penetrations" at bounding box center [401, 406] width 193 height 46
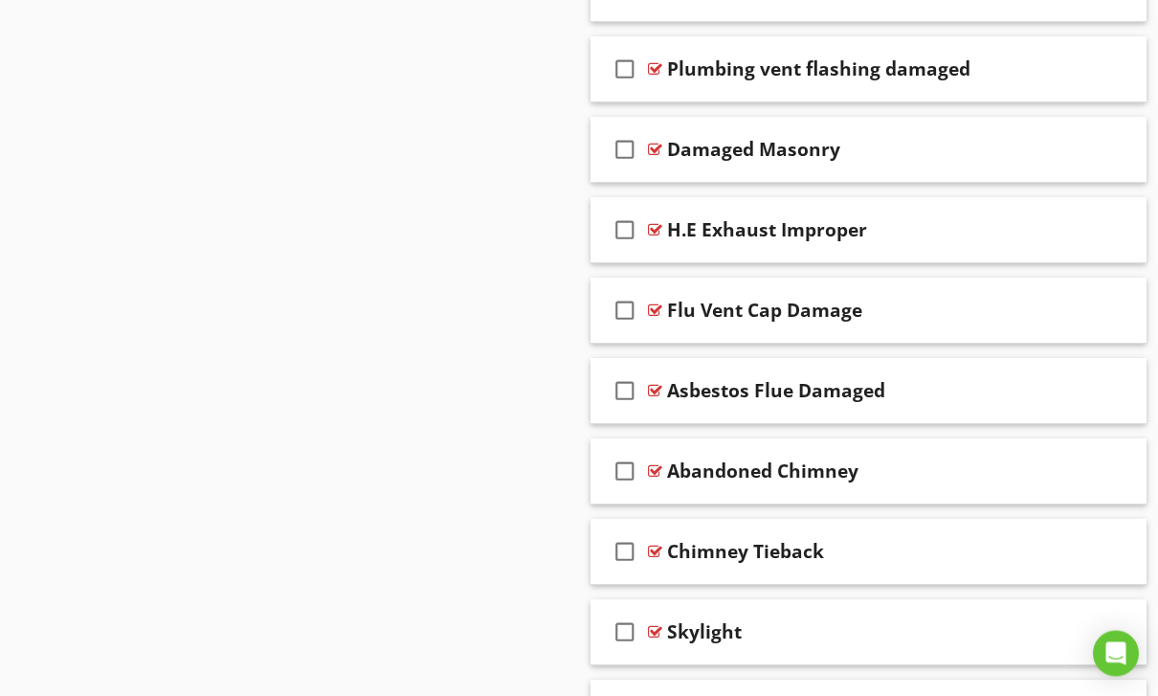
scroll to position [2190, 0]
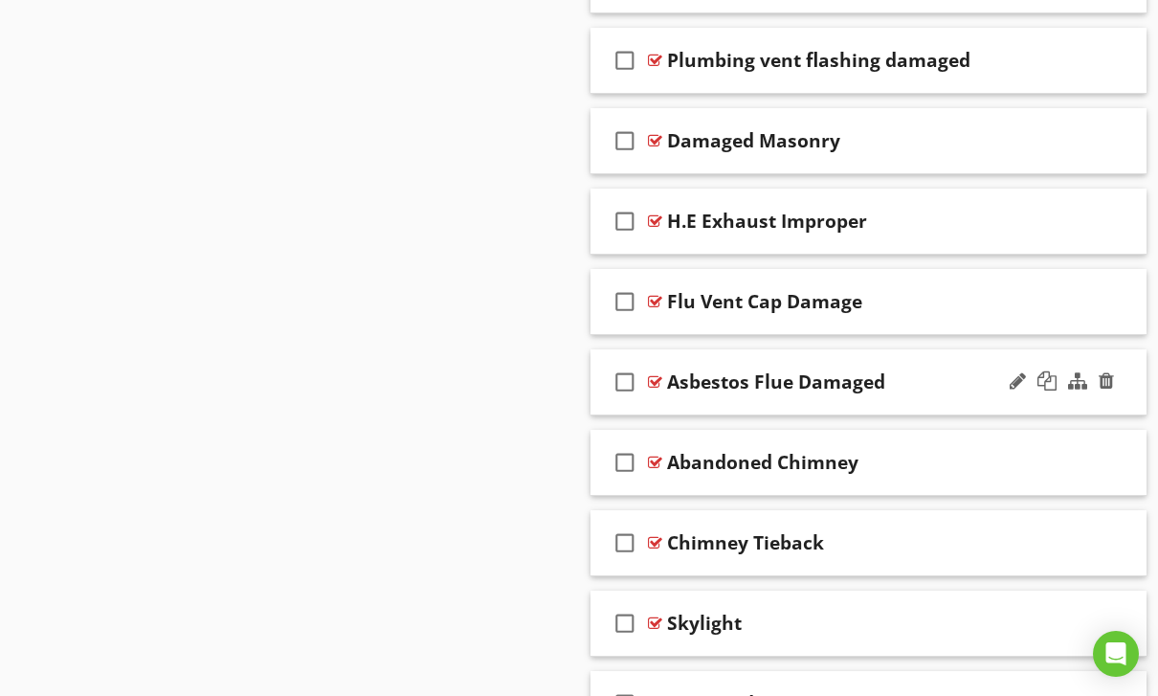
click at [718, 403] on div "check_box_outline_blank Asbestos Flue Damaged" at bounding box center [869, 382] width 556 height 66
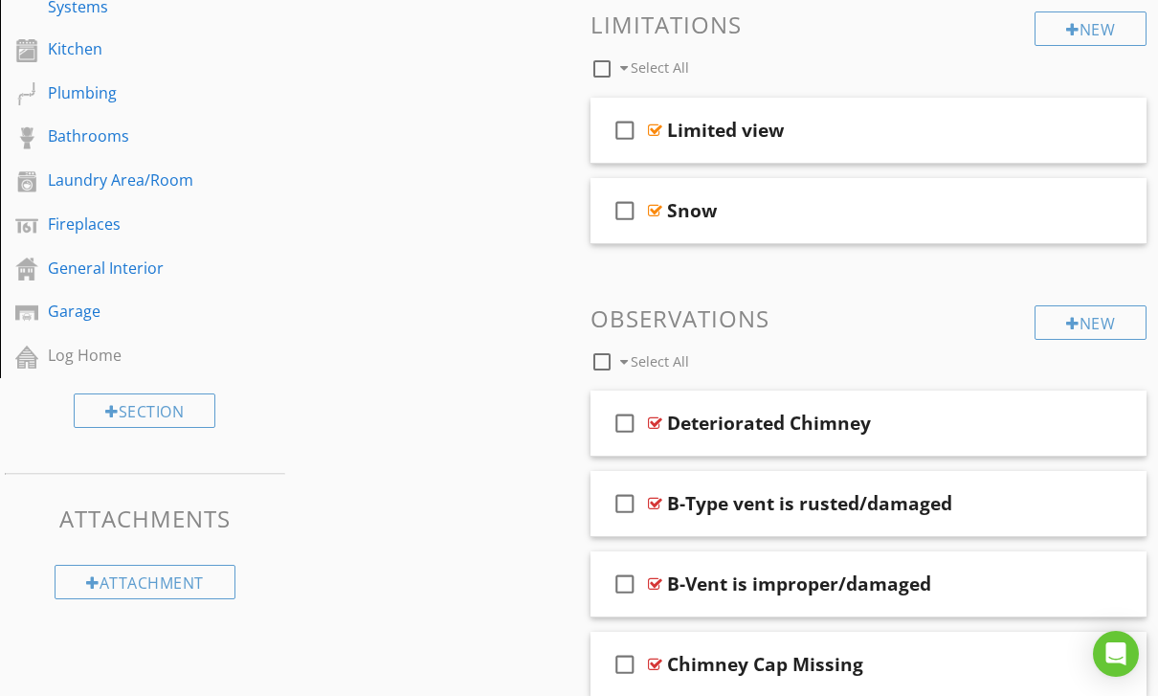
scroll to position [0, 0]
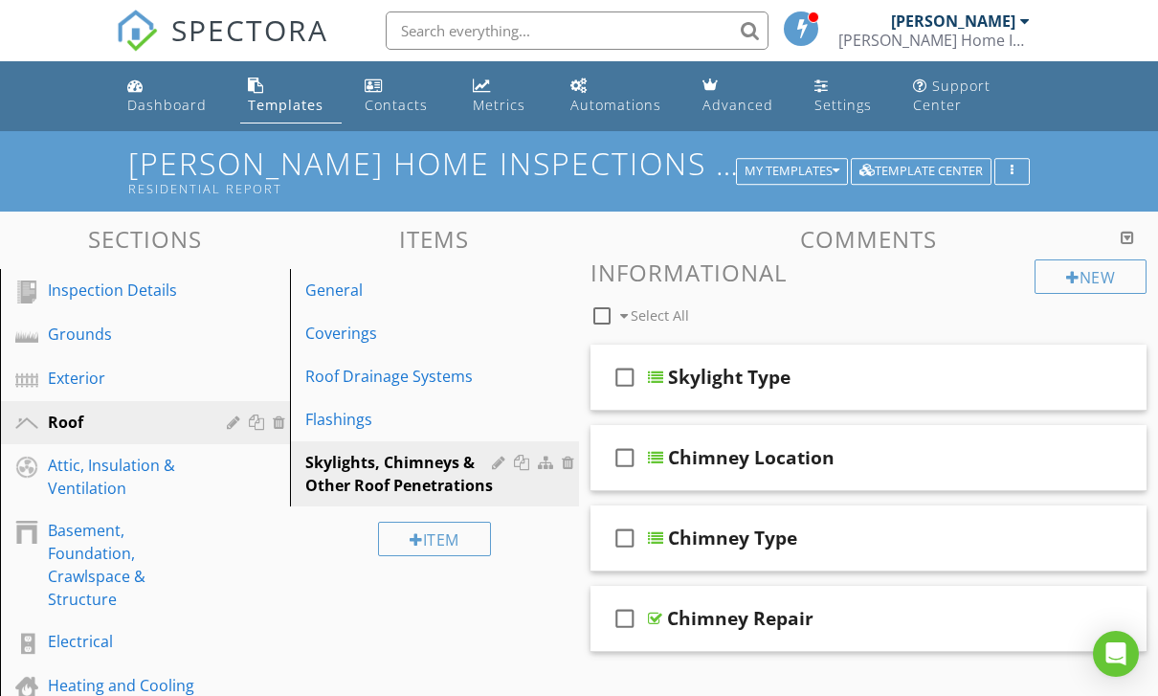
click at [745, 1] on li at bounding box center [572, 30] width 410 height 61
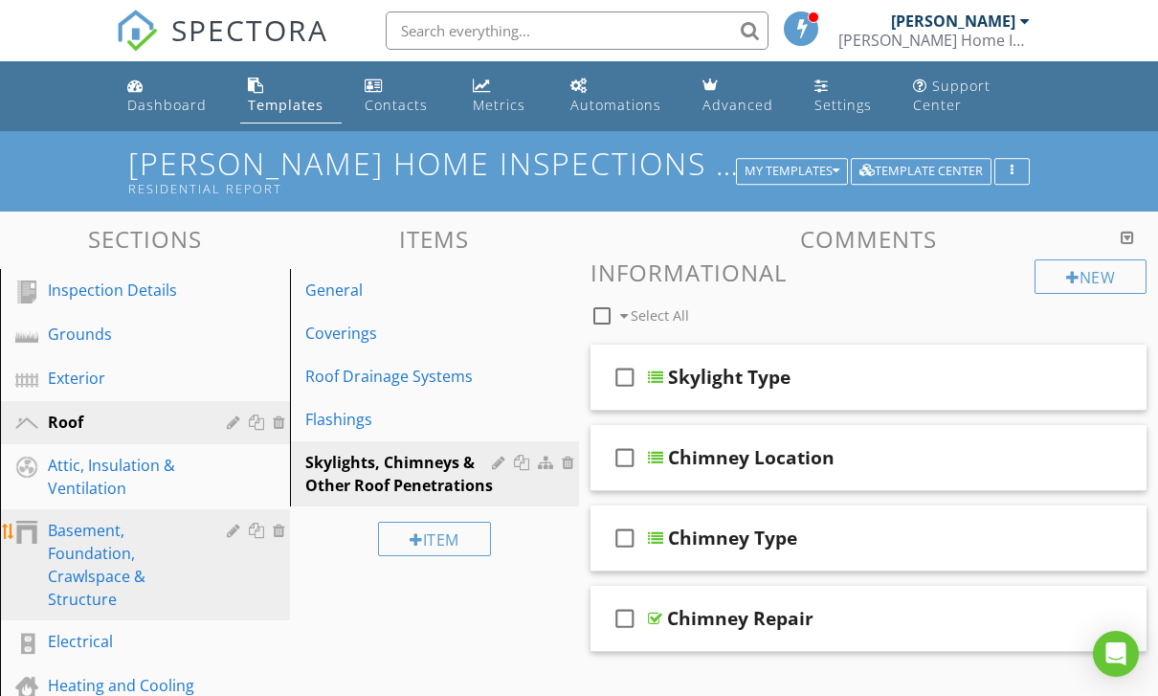
click at [87, 561] on div "Basement, Foundation, Crawlspace & Structure" at bounding box center [123, 565] width 151 height 92
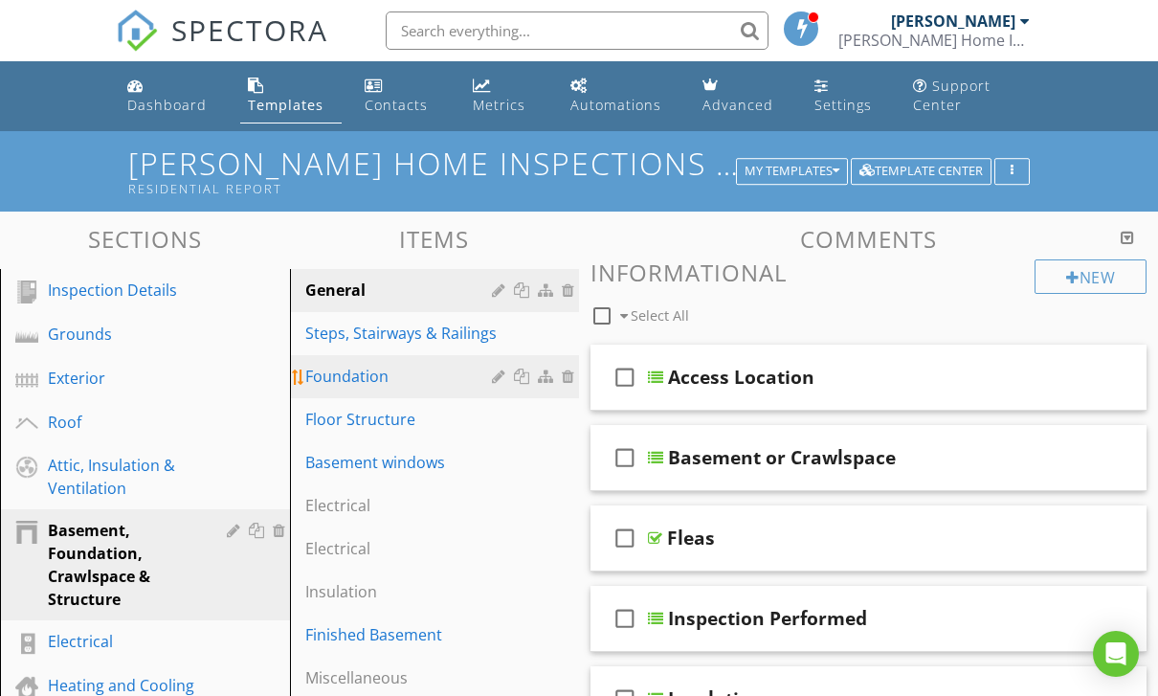
click at [374, 366] on div "Foundation" at bounding box center [401, 376] width 193 height 23
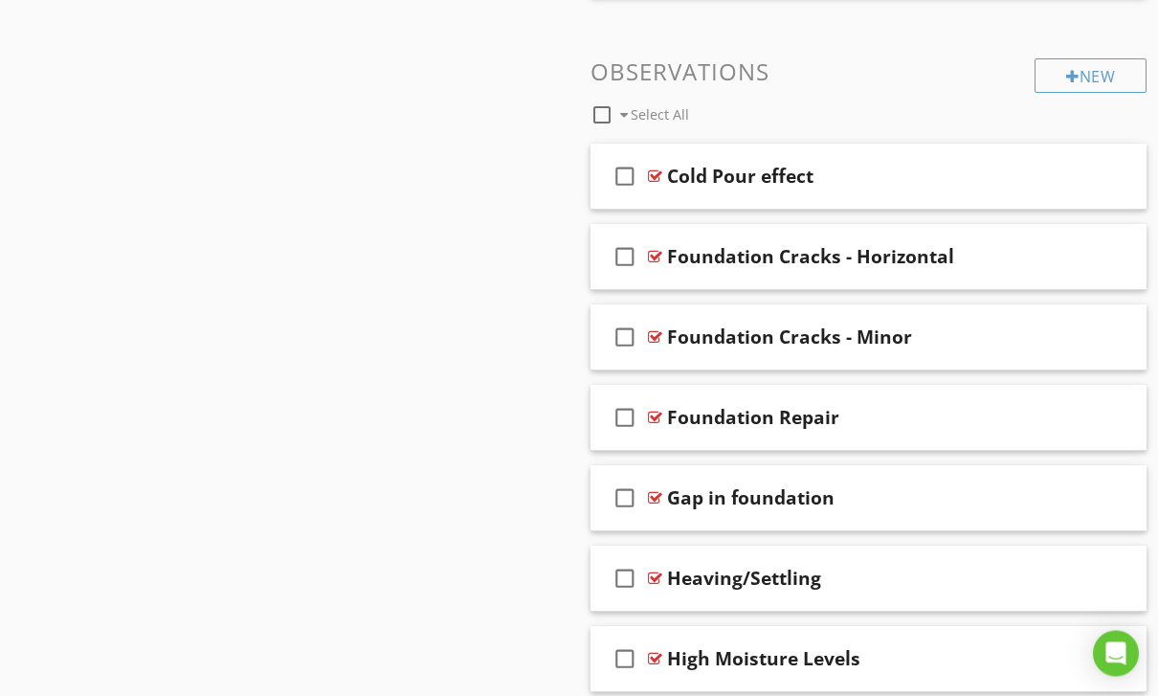
scroll to position [1538, 0]
